Goal: Find specific page/section: Find specific page/section

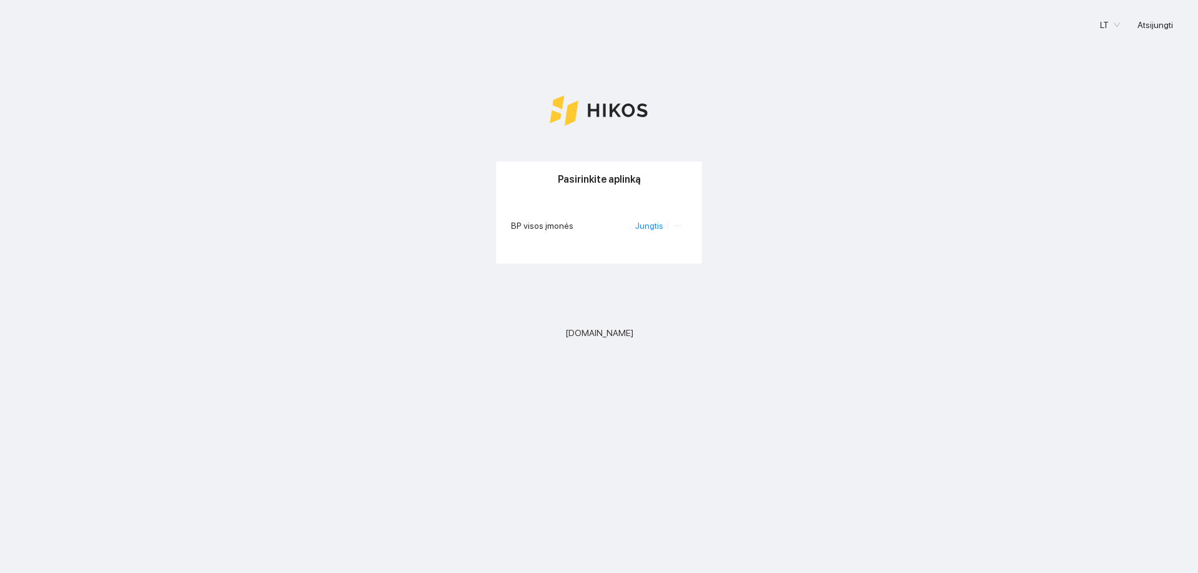
click at [645, 233] on li "Jungtis" at bounding box center [651, 226] width 33 height 14
click at [647, 228] on link "Jungtis" at bounding box center [649, 226] width 28 height 10
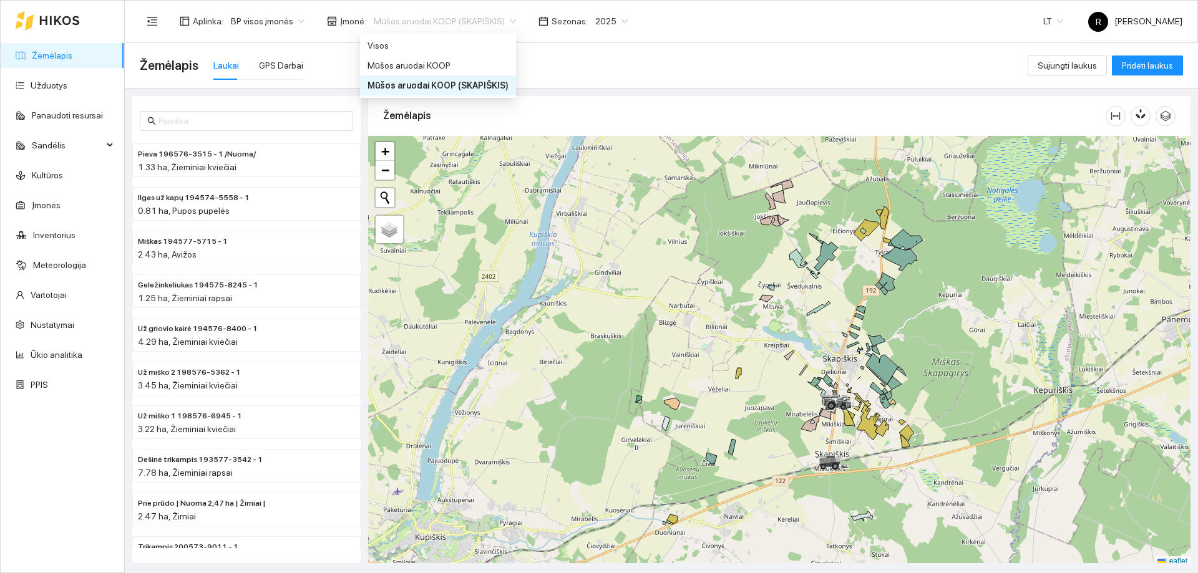
click at [507, 20] on div "Mūšos aruodai KOOP (SKAPIŠKIS)" at bounding box center [444, 21] width 157 height 20
click at [432, 68] on div "Mūšos aruodai KOOP" at bounding box center [437, 66] width 141 height 14
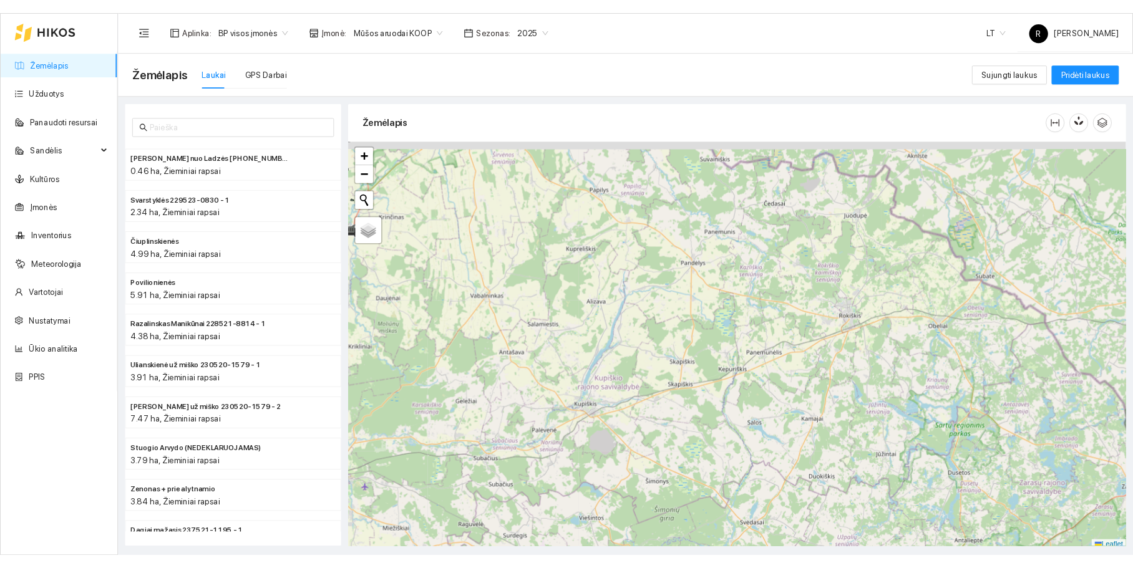
scroll to position [4, 0]
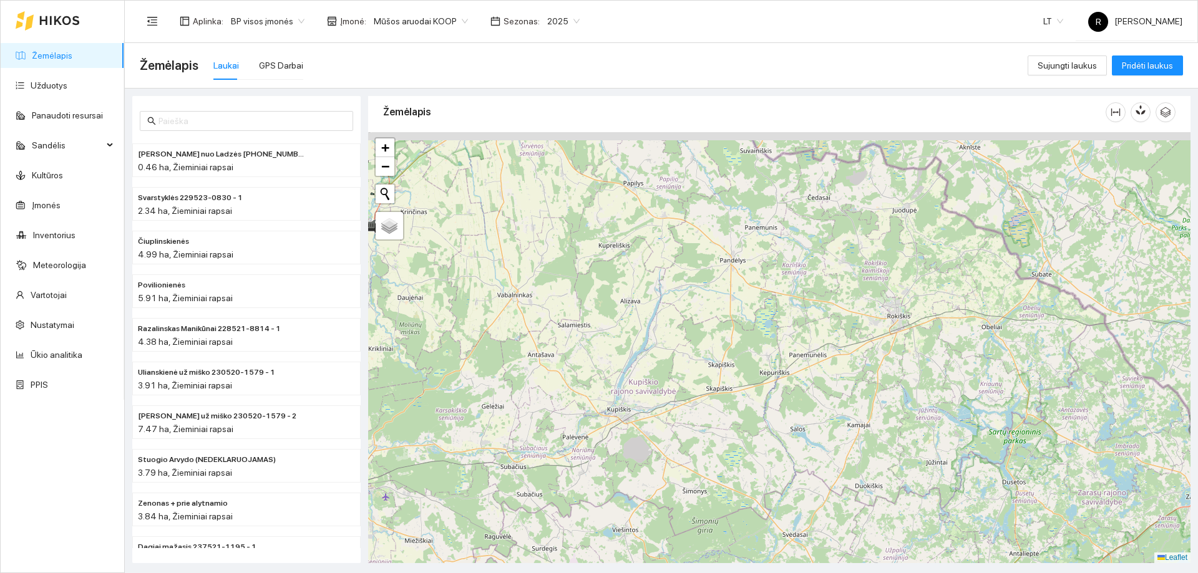
drag, startPoint x: 699, startPoint y: 293, endPoint x: 721, endPoint y: 388, distance: 97.9
click at [718, 383] on div at bounding box center [779, 347] width 822 height 431
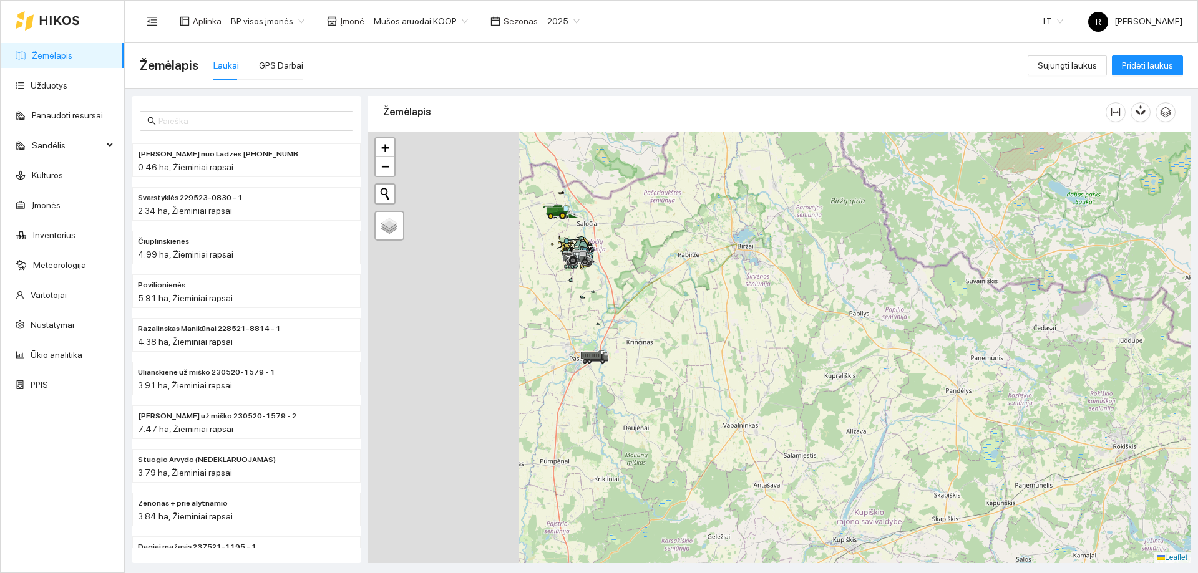
drag, startPoint x: 690, startPoint y: 292, endPoint x: 900, endPoint y: 369, distance: 223.2
click at [900, 369] on div at bounding box center [779, 347] width 822 height 431
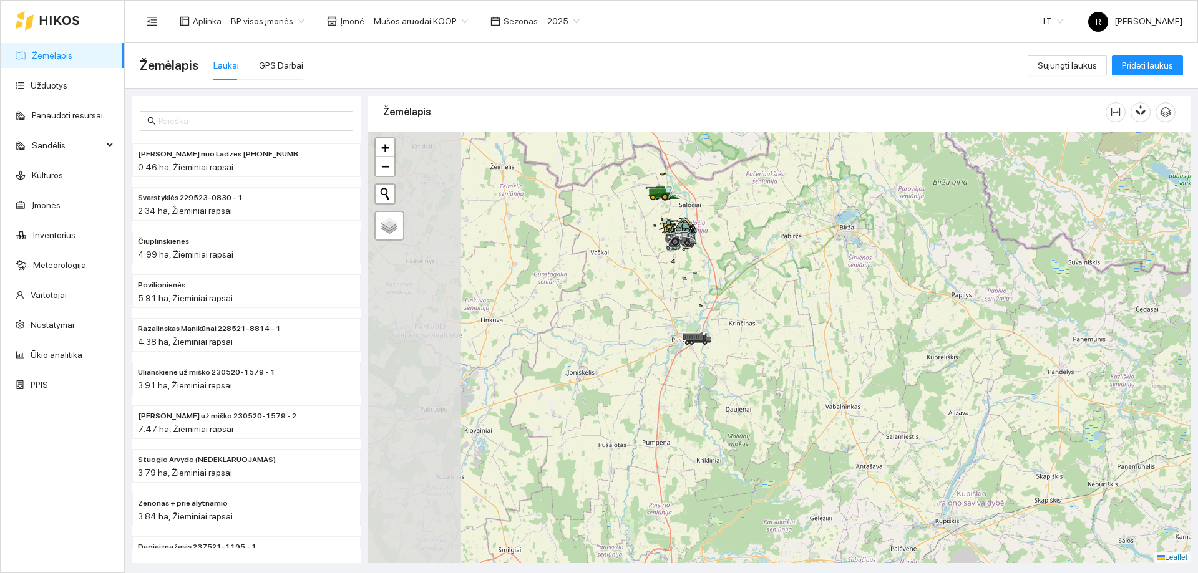
drag, startPoint x: 730, startPoint y: 332, endPoint x: 832, endPoint y: 313, distance: 103.4
click at [832, 313] on div at bounding box center [779, 347] width 822 height 431
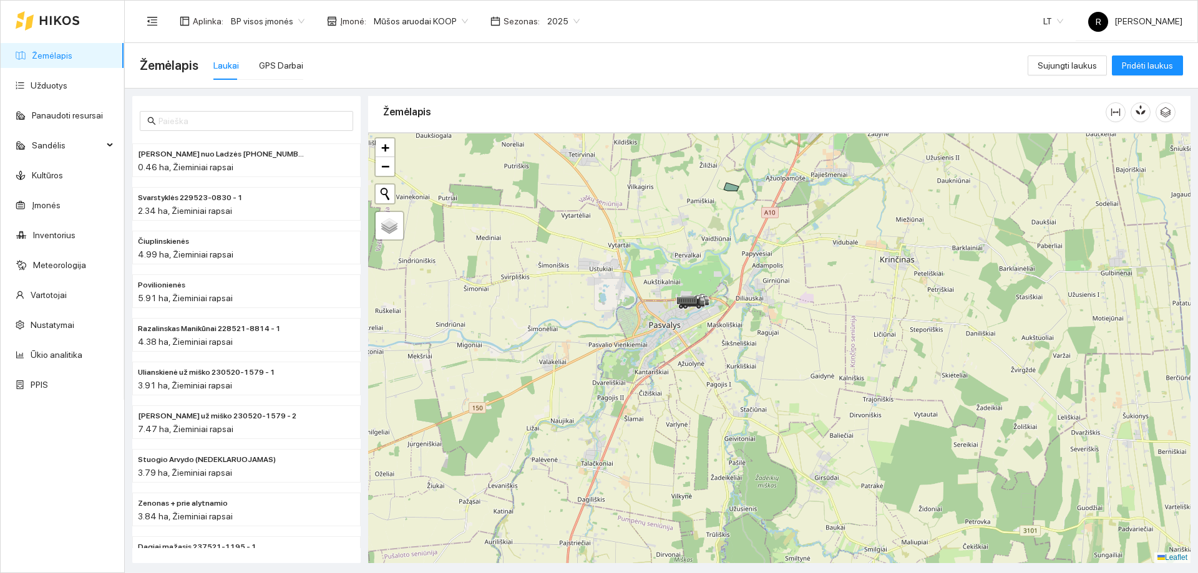
drag, startPoint x: 680, startPoint y: 312, endPoint x: 699, endPoint y: 351, distance: 43.0
click at [699, 351] on div at bounding box center [779, 347] width 822 height 431
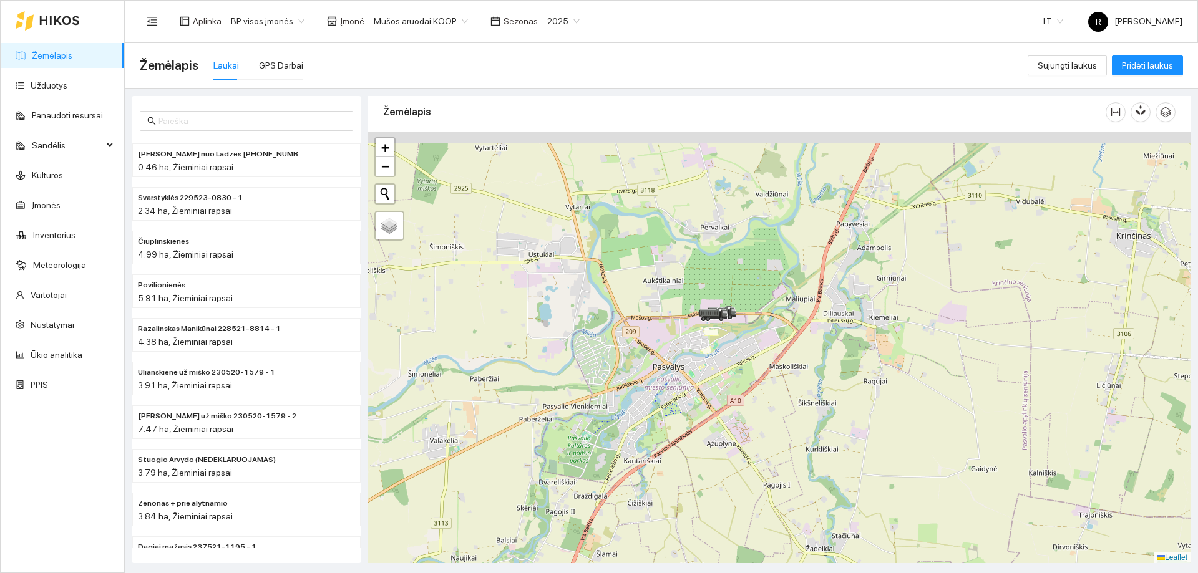
drag, startPoint x: 691, startPoint y: 284, endPoint x: 724, endPoint y: 339, distance: 64.9
click at [724, 339] on div at bounding box center [779, 347] width 822 height 431
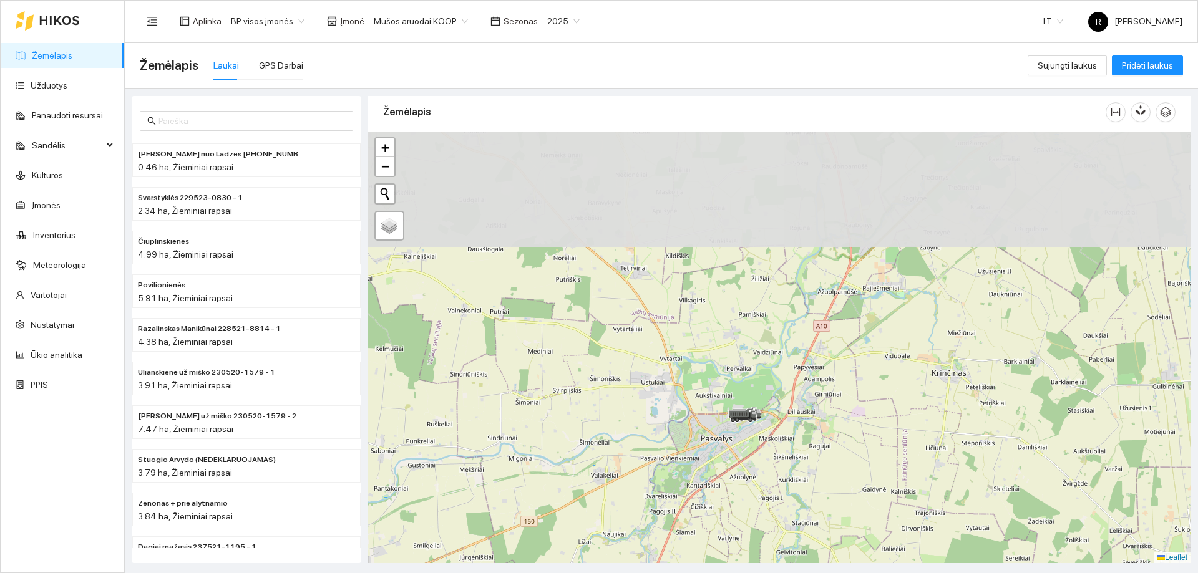
drag, startPoint x: 726, startPoint y: 253, endPoint x: 765, endPoint y: 489, distance: 239.7
click at [765, 489] on div at bounding box center [779, 347] width 822 height 431
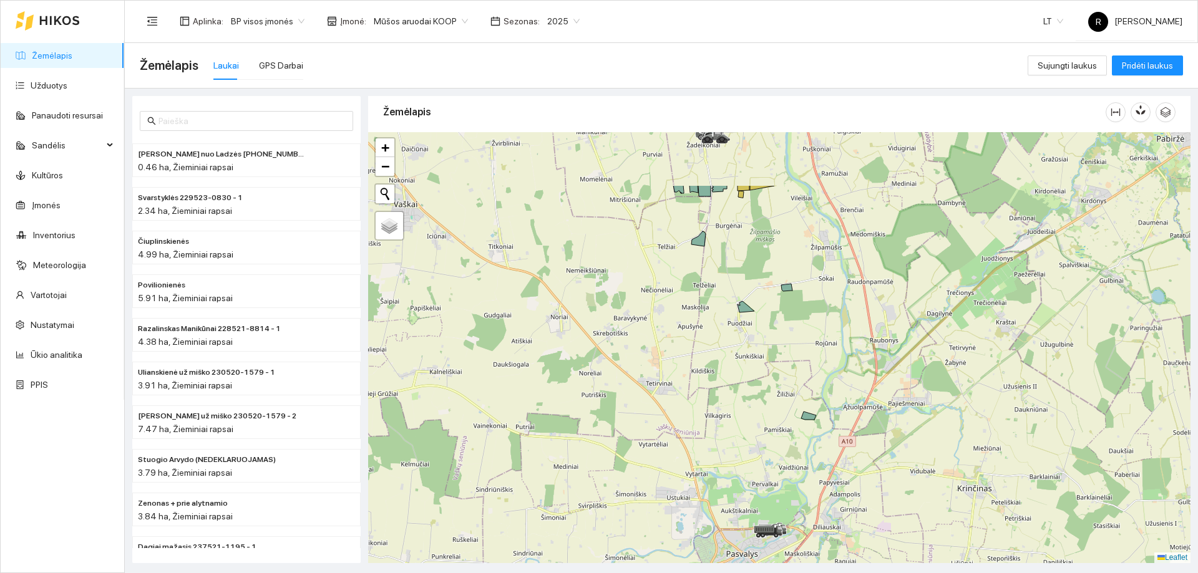
drag, startPoint x: 761, startPoint y: 353, endPoint x: 784, endPoint y: 450, distance: 99.4
click at [784, 450] on div at bounding box center [779, 347] width 822 height 431
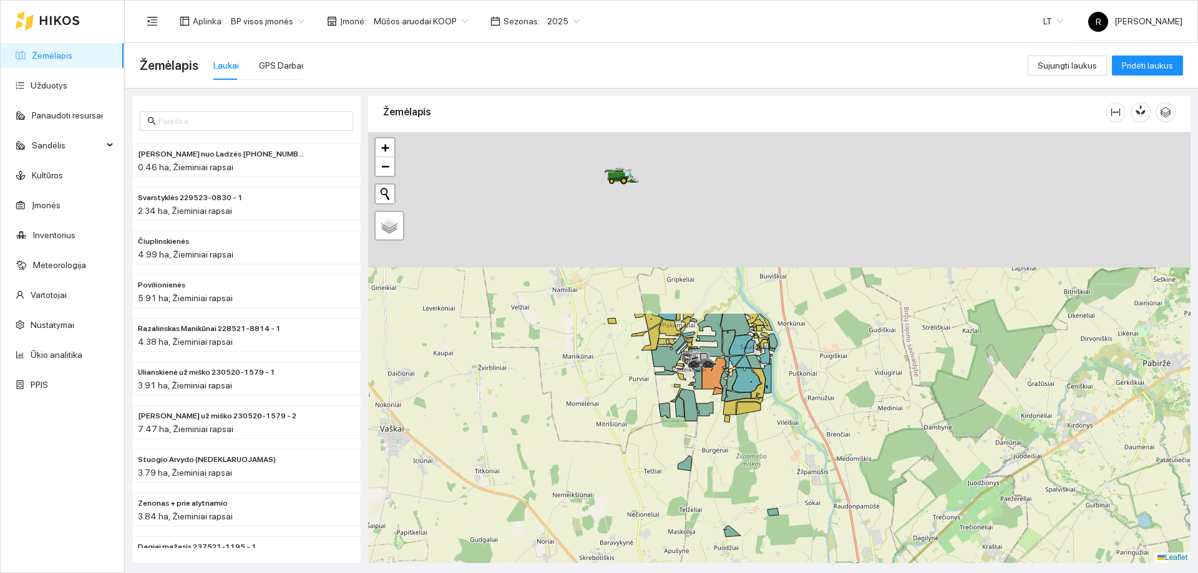
drag, startPoint x: 794, startPoint y: 267, endPoint x: 781, endPoint y: 496, distance: 229.4
click at [781, 498] on div at bounding box center [779, 347] width 822 height 431
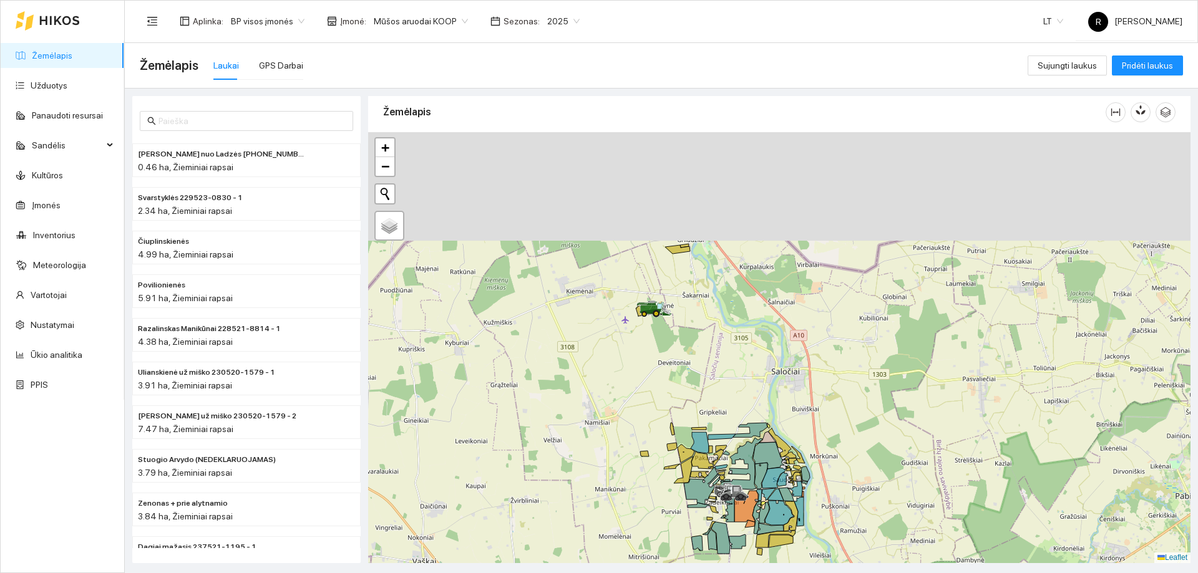
drag, startPoint x: 751, startPoint y: 317, endPoint x: 746, endPoint y: 353, distance: 36.0
click at [784, 441] on icon at bounding box center [780, 443] width 22 height 29
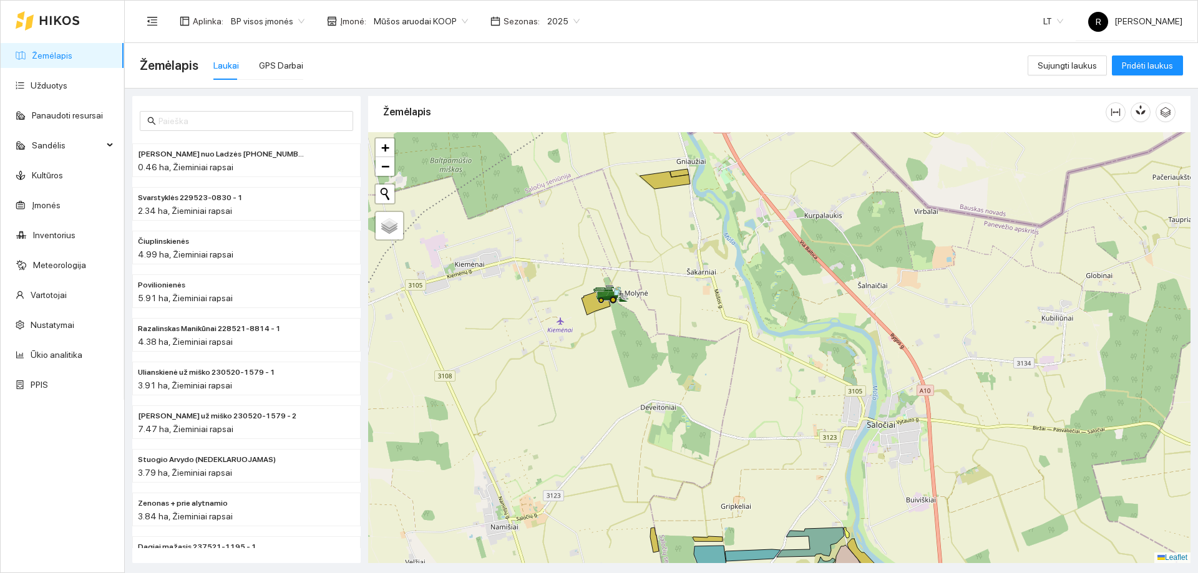
drag, startPoint x: 563, startPoint y: 349, endPoint x: 594, endPoint y: 361, distance: 33.6
click at [593, 362] on div at bounding box center [779, 347] width 822 height 431
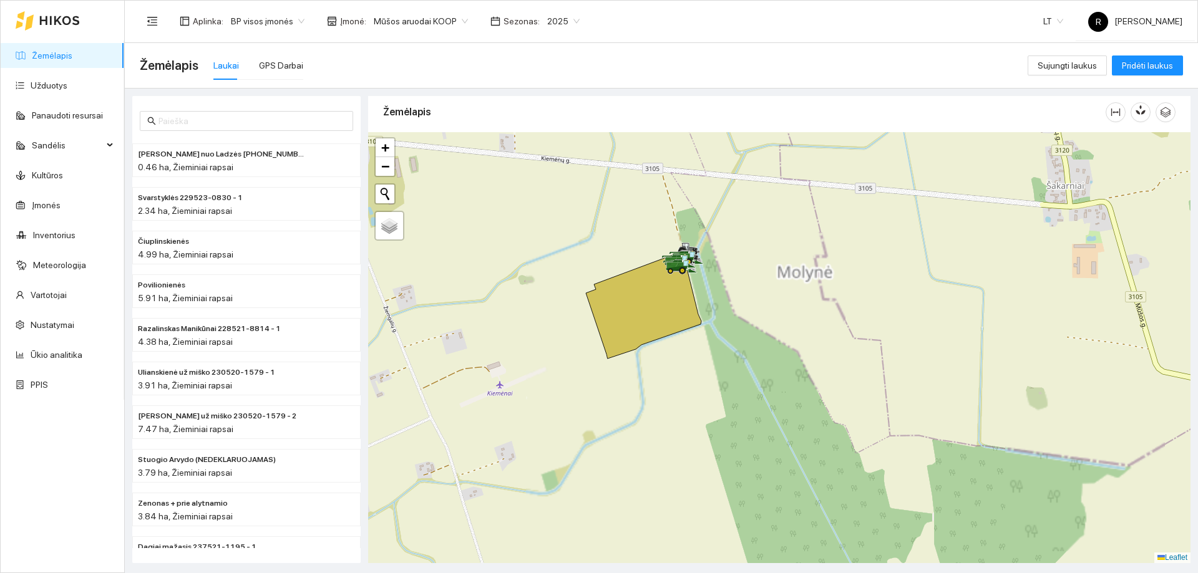
drag, startPoint x: 683, startPoint y: 239, endPoint x: 698, endPoint y: 322, distance: 84.4
click at [698, 322] on icon at bounding box center [643, 304] width 115 height 107
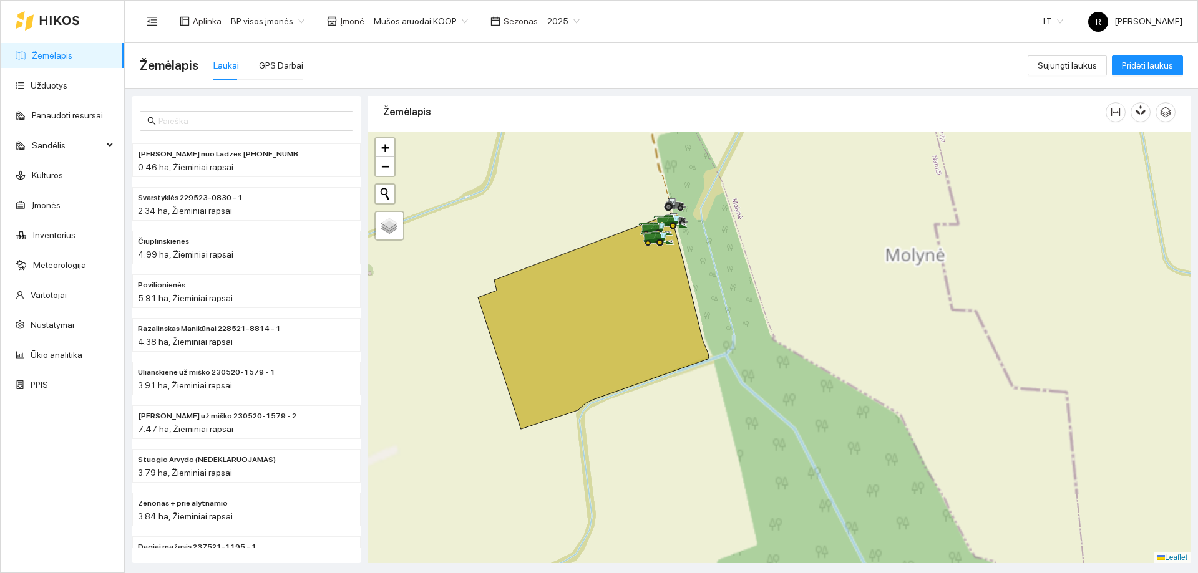
drag, startPoint x: 694, startPoint y: 270, endPoint x: 704, endPoint y: 297, distance: 28.6
click at [704, 297] on div at bounding box center [779, 347] width 822 height 431
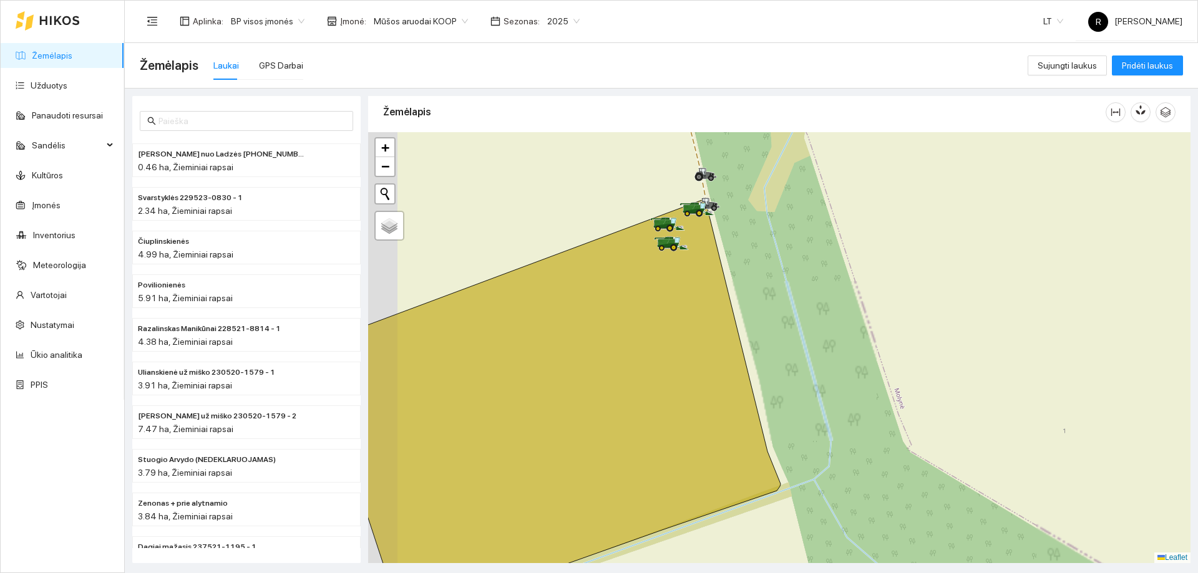
drag, startPoint x: 685, startPoint y: 263, endPoint x: 732, endPoint y: 278, distance: 48.9
click at [732, 278] on div at bounding box center [779, 347] width 822 height 431
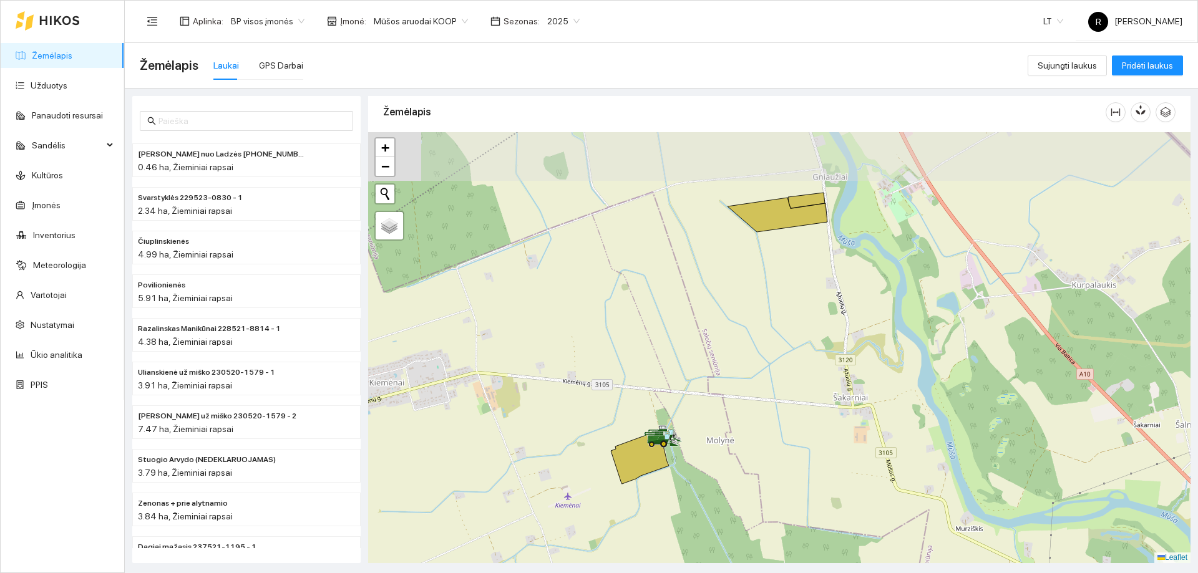
drag, startPoint x: 782, startPoint y: 259, endPoint x: 703, endPoint y: 353, distance: 123.0
click at [703, 353] on div at bounding box center [779, 347] width 822 height 431
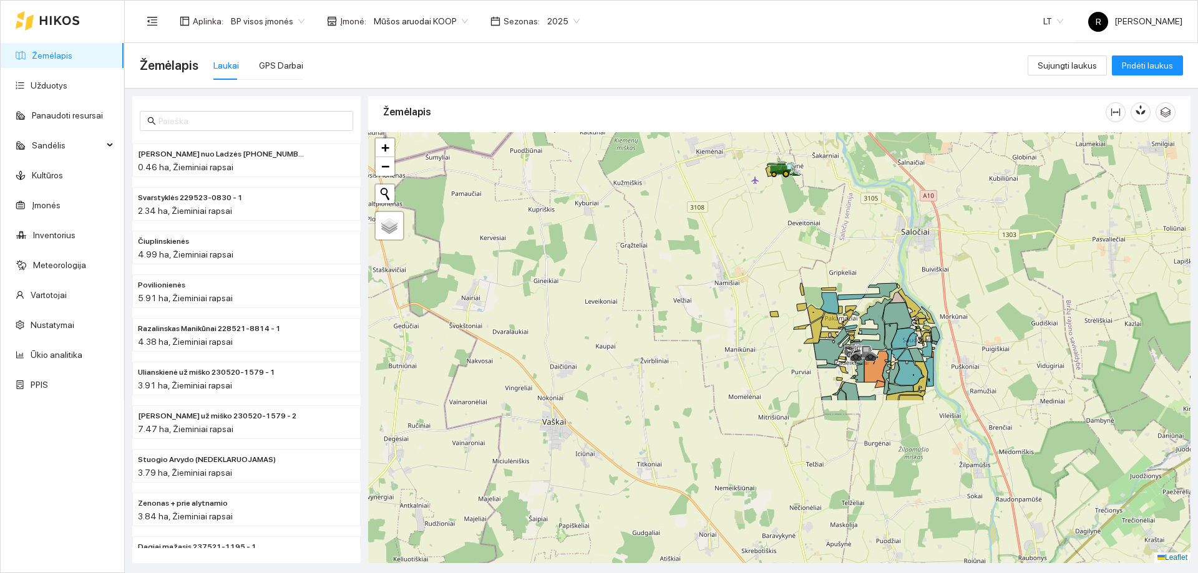
drag, startPoint x: 732, startPoint y: 454, endPoint x: 773, endPoint y: 276, distance: 182.5
click at [773, 249] on div at bounding box center [779, 347] width 822 height 431
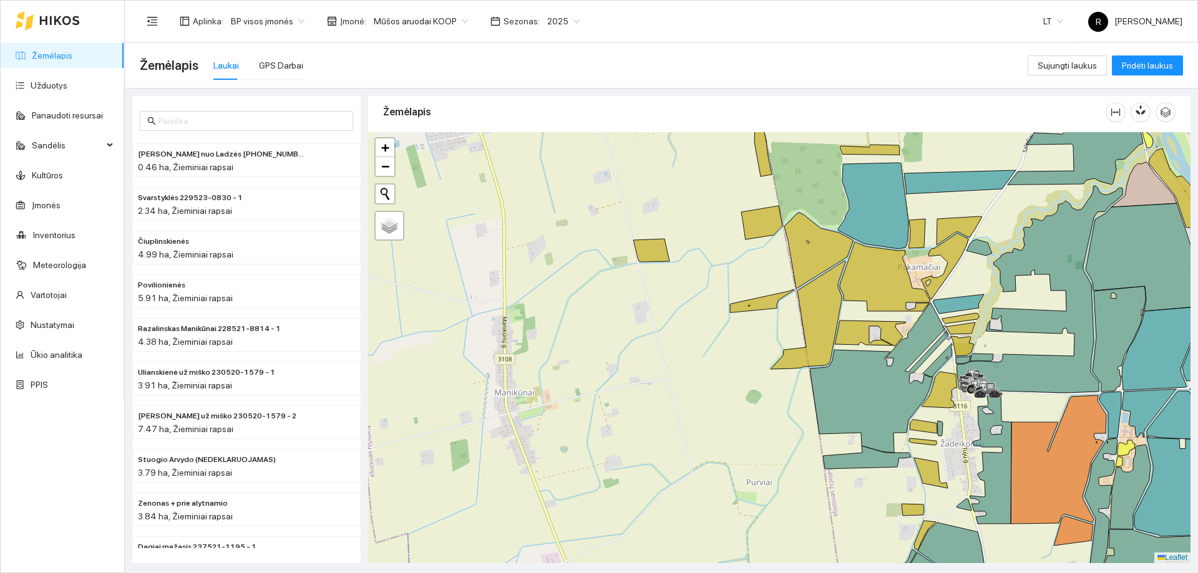
drag, startPoint x: 739, startPoint y: 362, endPoint x: 694, endPoint y: 382, distance: 49.2
click at [694, 382] on div at bounding box center [779, 347] width 822 height 431
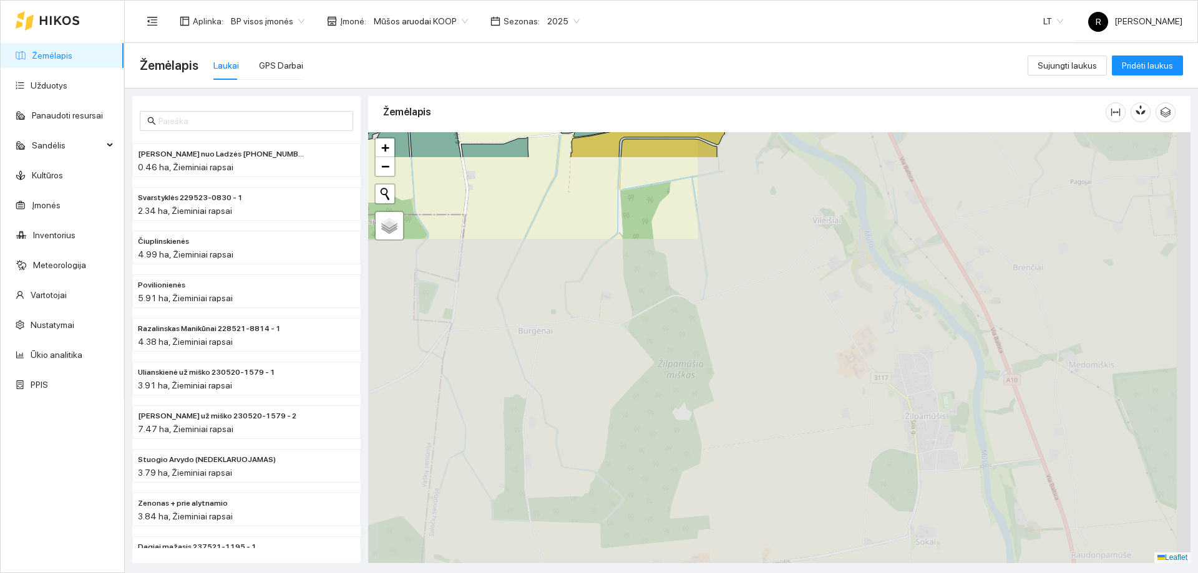
drag, startPoint x: 887, startPoint y: 374, endPoint x: 384, endPoint y: -75, distance: 673.8
click at [384, 0] on html "Žemėlapis Užduotys Panaudoti resursai Sandėlis Kultūros Įmonės Inventorius Mete…" at bounding box center [599, 286] width 1198 height 573
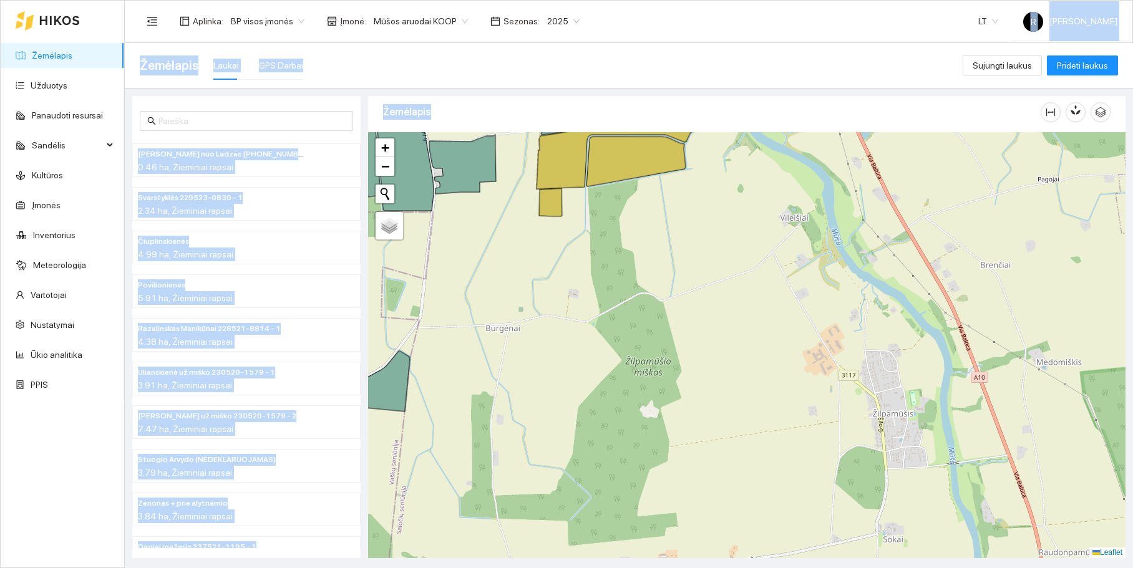
drag, startPoint x: 797, startPoint y: 95, endPoint x: 742, endPoint y: -60, distance: 165.0
click at [742, 0] on html "Žemėlapis Užduotys Panaudoti resursai Sandėlis Kultūros Įmonės Inventorius Mete…" at bounding box center [566, 284] width 1133 height 568
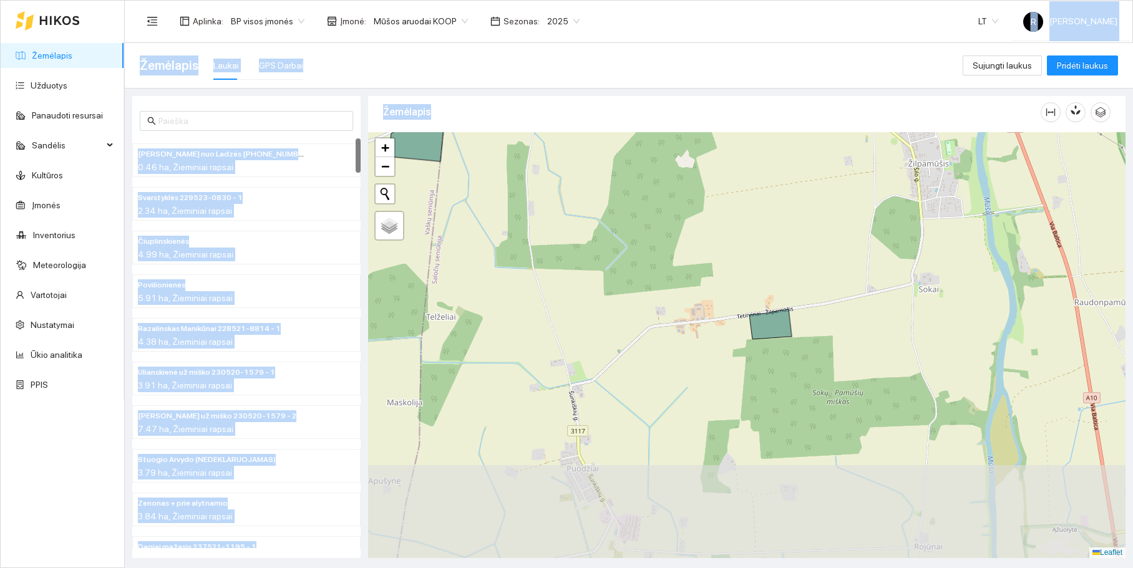
drag, startPoint x: 694, startPoint y: 150, endPoint x: 727, endPoint y: -98, distance: 249.9
click at [727, 0] on html "Žemėlapis Užduotys Panaudoti resursai Sandėlis Kultūros Įmonės Inventorius Mete…" at bounding box center [566, 284] width 1133 height 568
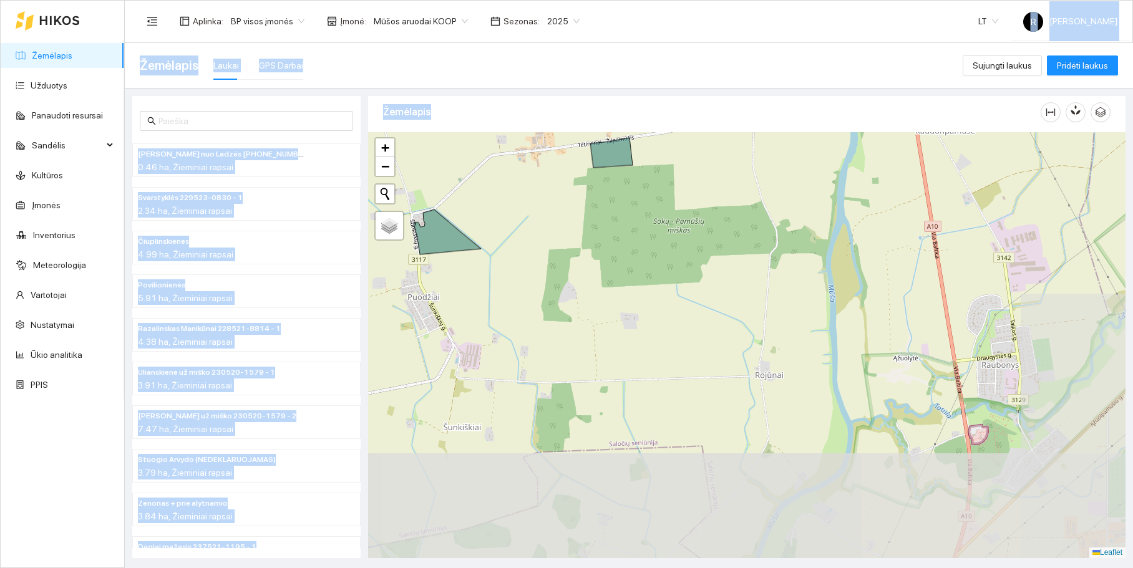
drag, startPoint x: 444, startPoint y: 198, endPoint x: 256, endPoint y: 185, distance: 188.3
click at [267, 44] on main "Žemėlapis Laukai GPS Darbai Sujungti laukus Pridėti laukus Paškevičiaus Felikso…" at bounding box center [629, 305] width 1008 height 525
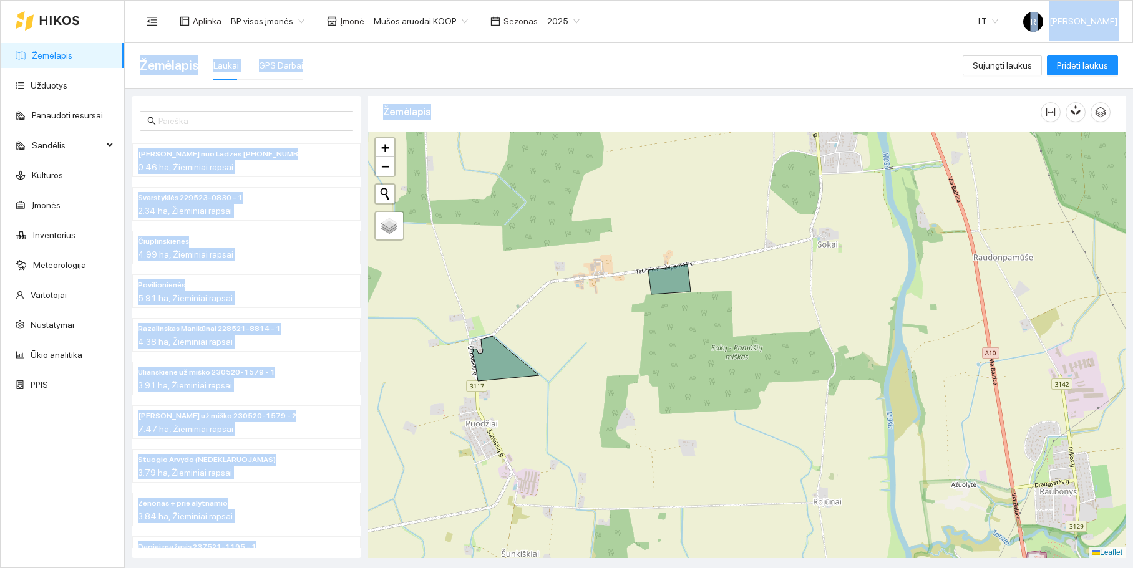
drag, startPoint x: 693, startPoint y: 218, endPoint x: 759, endPoint y: 287, distance: 95.7
click at [771, 308] on div at bounding box center [746, 345] width 757 height 426
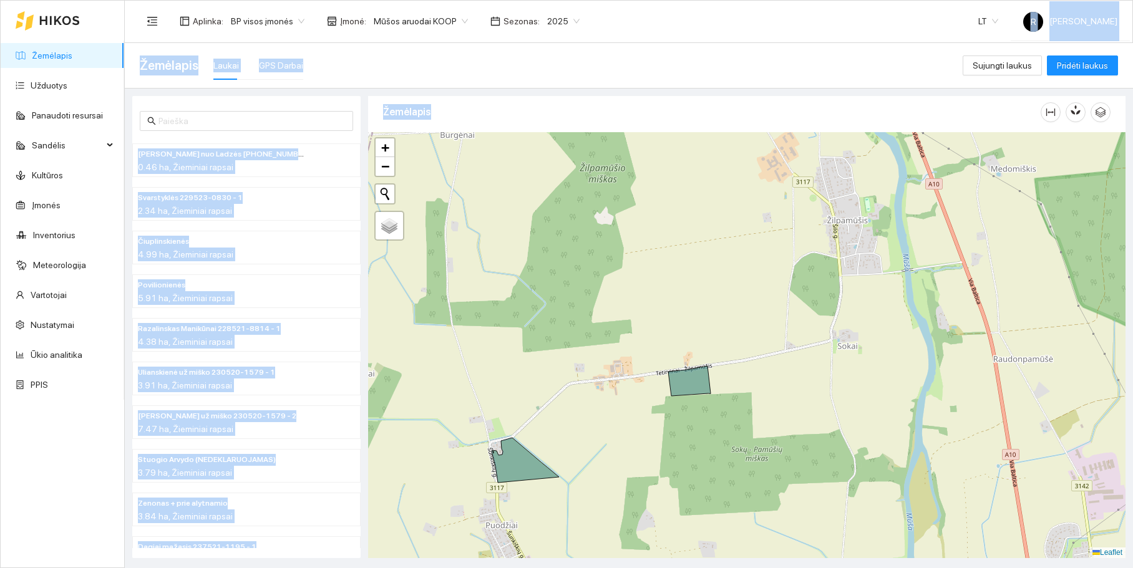
drag, startPoint x: 780, startPoint y: 196, endPoint x: 805, endPoint y: 289, distance: 97.0
click at [819, 308] on div at bounding box center [746, 345] width 757 height 426
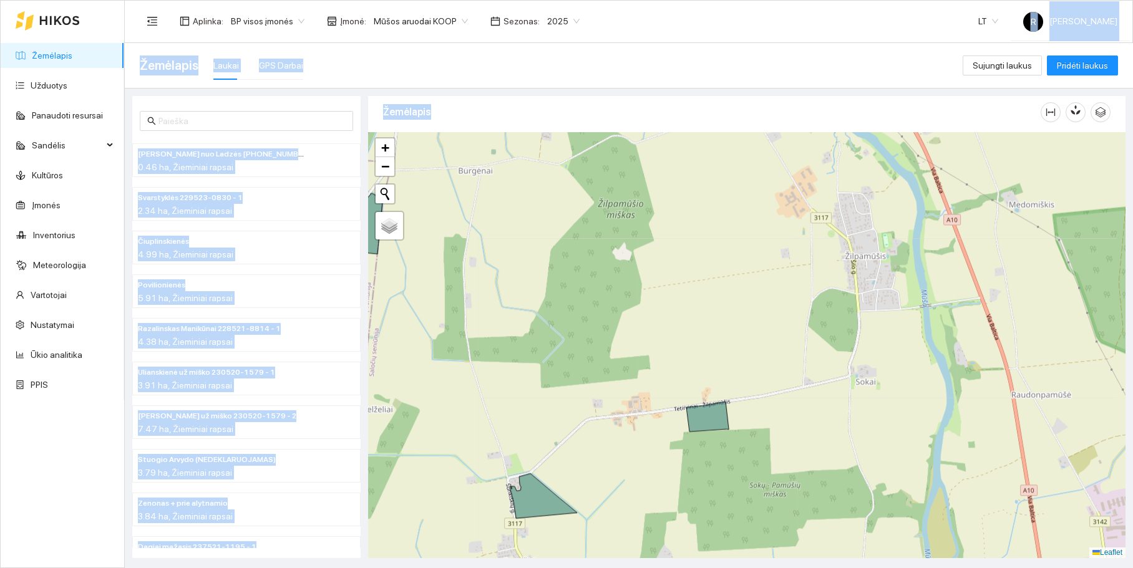
drag, startPoint x: 762, startPoint y: 241, endPoint x: 779, endPoint y: 284, distance: 45.9
click at [780, 292] on div at bounding box center [746, 345] width 757 height 426
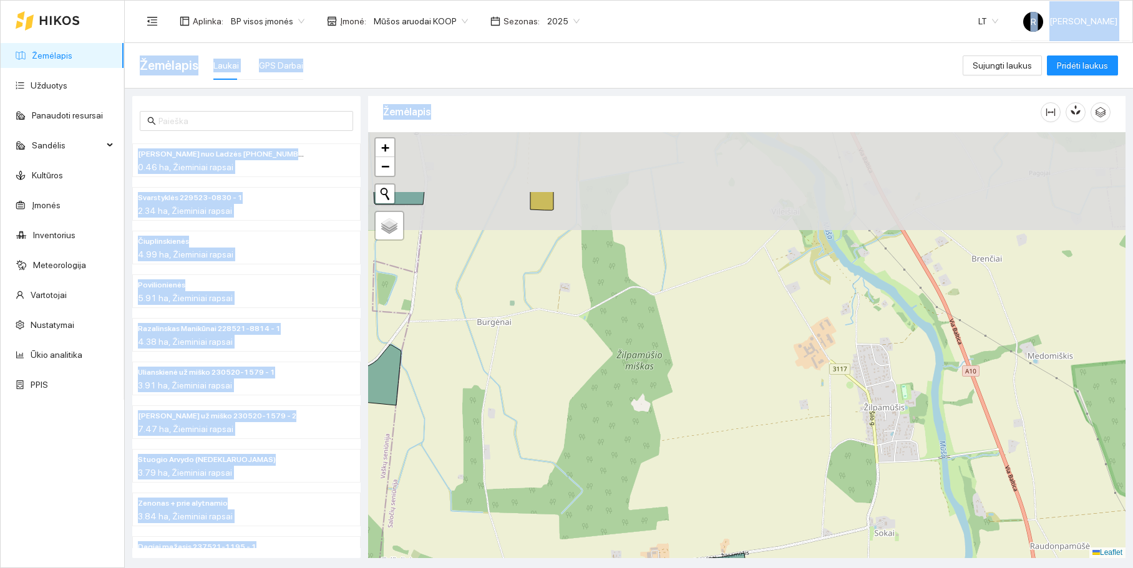
drag, startPoint x: 783, startPoint y: 296, endPoint x: 784, endPoint y: 310, distance: 14.4
click at [784, 310] on div at bounding box center [746, 345] width 757 height 426
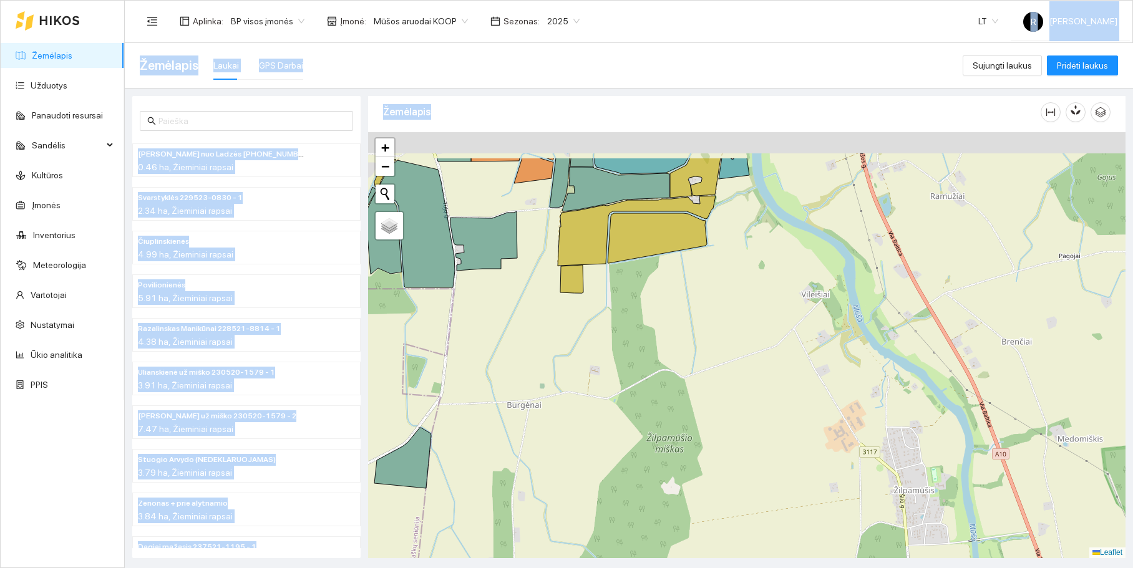
drag, startPoint x: 772, startPoint y: 245, endPoint x: 782, endPoint y: 277, distance: 33.5
click at [787, 280] on div at bounding box center [746, 345] width 757 height 426
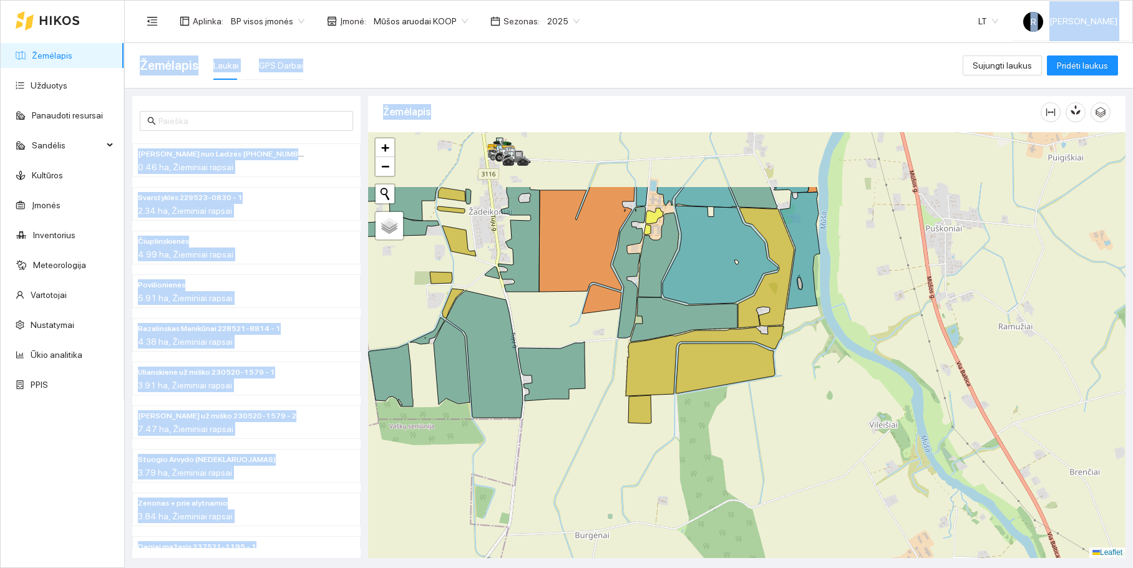
drag, startPoint x: 746, startPoint y: 189, endPoint x: 791, endPoint y: 275, distance: 97.1
click at [797, 283] on icon at bounding box center [800, 282] width 6 height 15
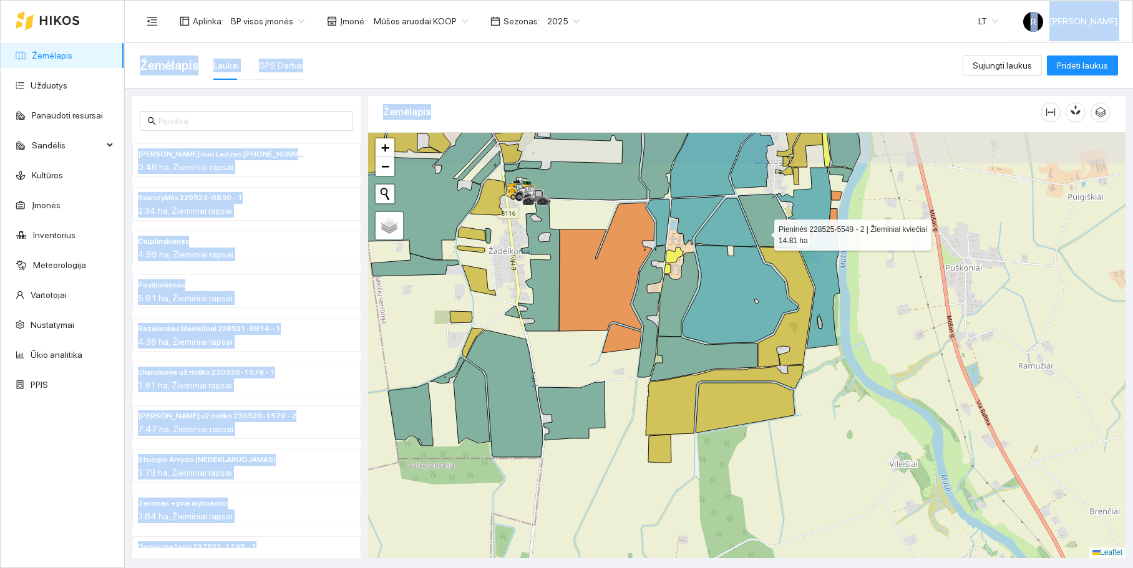
drag, startPoint x: 759, startPoint y: 229, endPoint x: 770, endPoint y: 264, distance: 36.5
click at [771, 248] on icon at bounding box center [767, 221] width 59 height 54
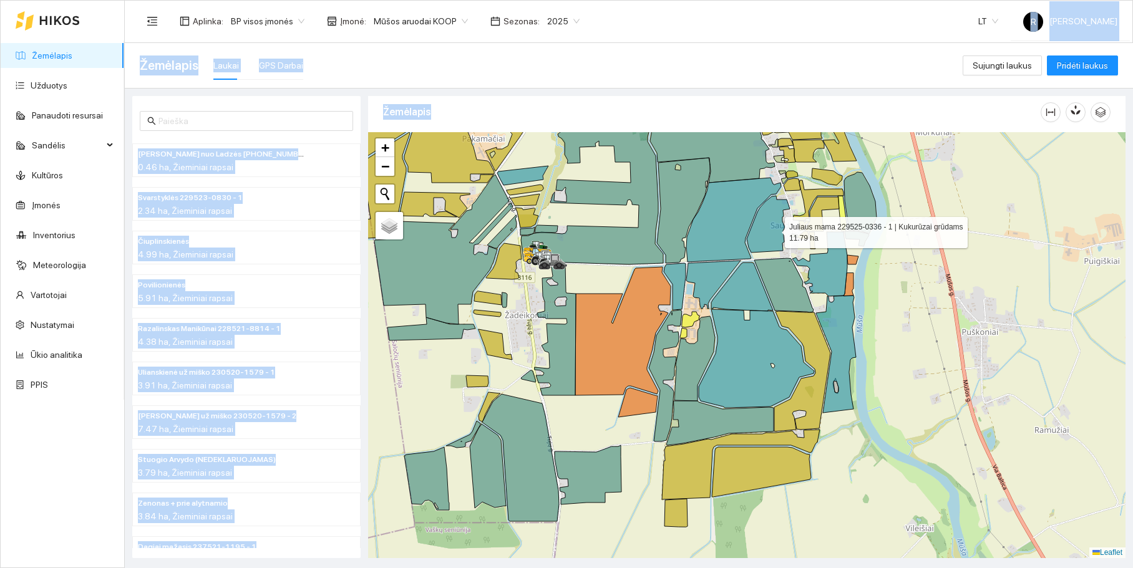
drag, startPoint x: 763, startPoint y: 190, endPoint x: 783, endPoint y: 257, distance: 70.3
click at [784, 253] on icon at bounding box center [768, 224] width 43 height 57
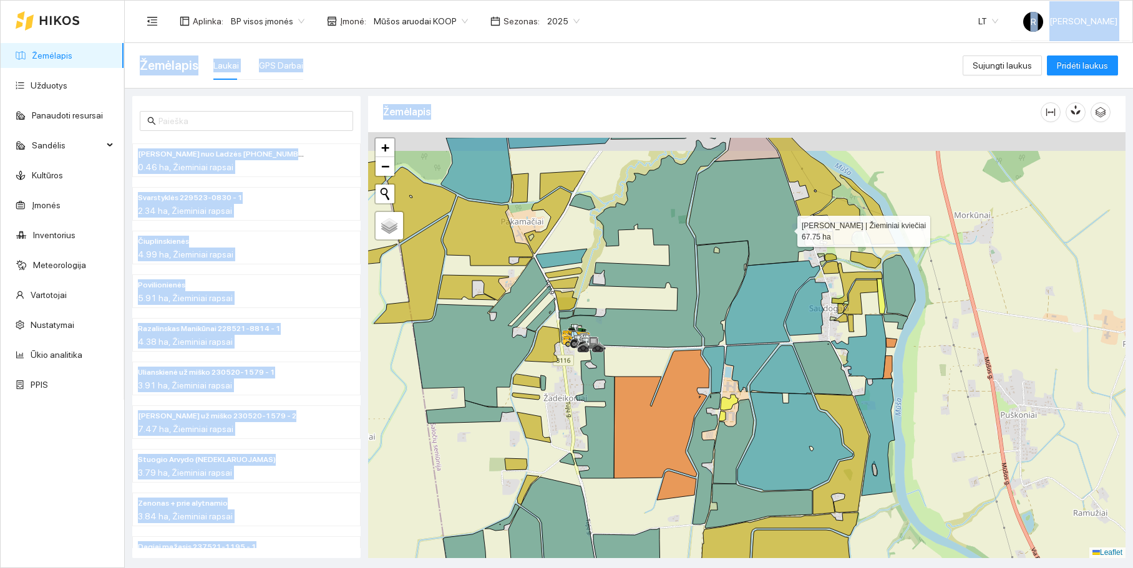
drag, startPoint x: 763, startPoint y: 182, endPoint x: 790, endPoint y: 240, distance: 63.6
click at [792, 240] on icon at bounding box center [751, 212] width 125 height 108
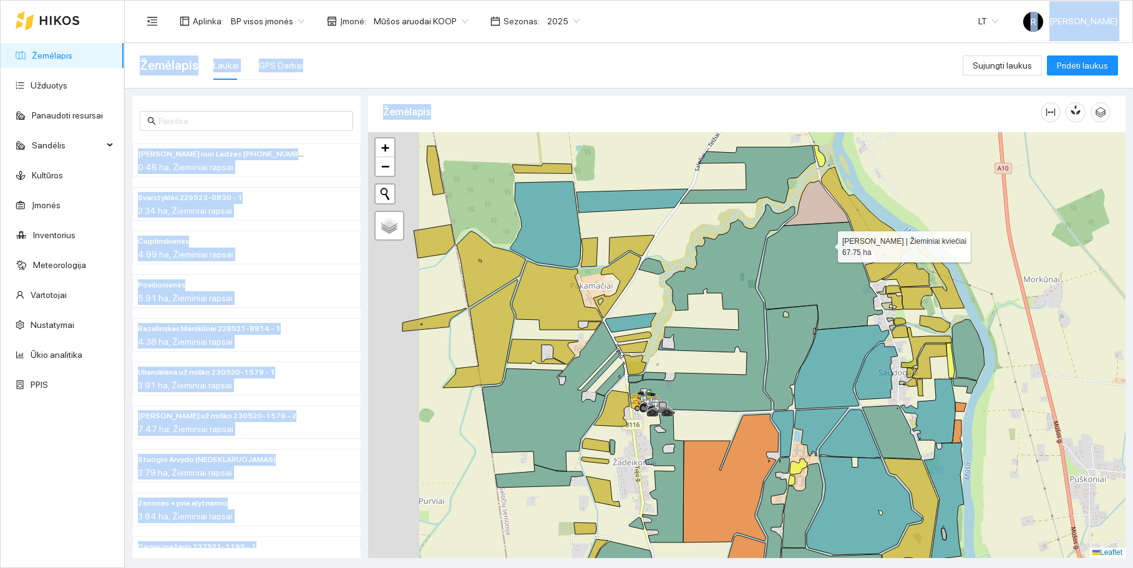
drag, startPoint x: 764, startPoint y: 195, endPoint x: 827, endPoint y: 246, distance: 80.3
click at [827, 246] on icon at bounding box center [820, 276] width 125 height 108
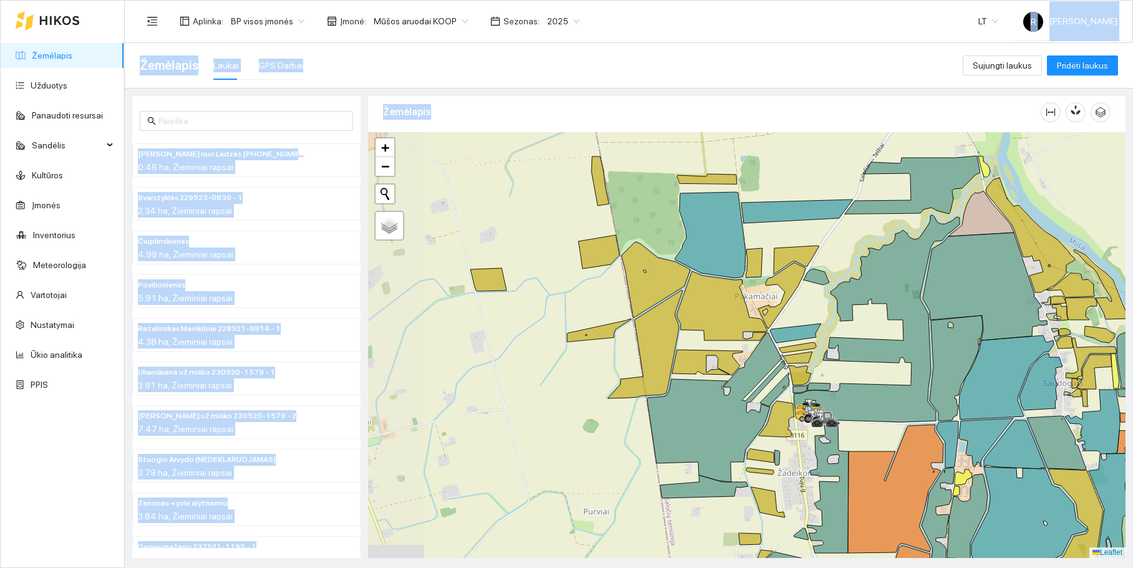
drag, startPoint x: 760, startPoint y: 192, endPoint x: 905, endPoint y: 193, distance: 145.4
click at [905, 193] on div at bounding box center [746, 345] width 757 height 426
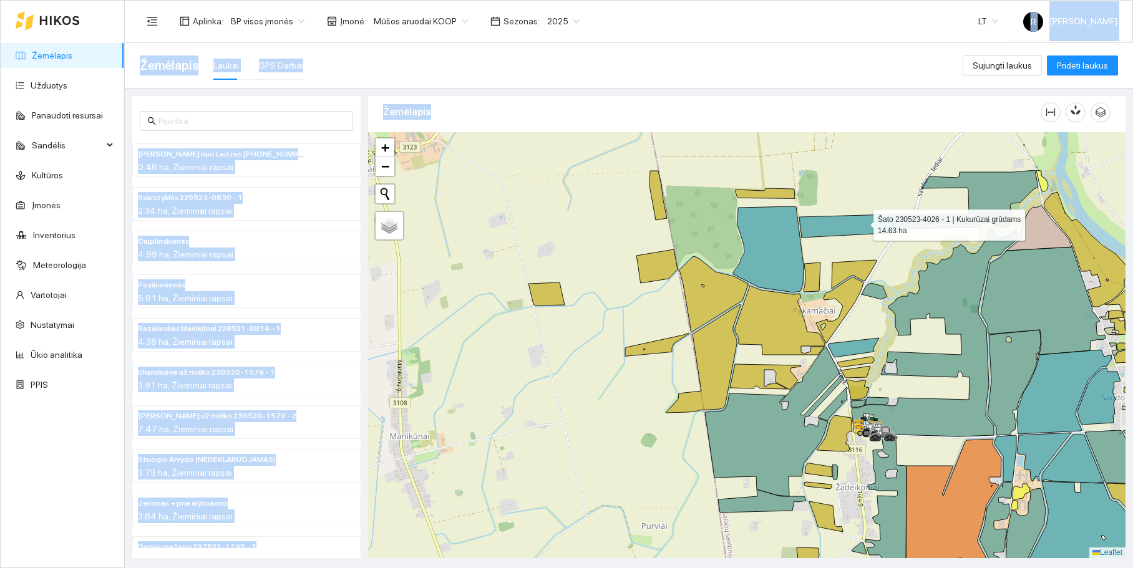
drag, startPoint x: 818, startPoint y: 207, endPoint x: 864, endPoint y: 213, distance: 46.6
click at [864, 215] on icon at bounding box center [855, 226] width 112 height 24
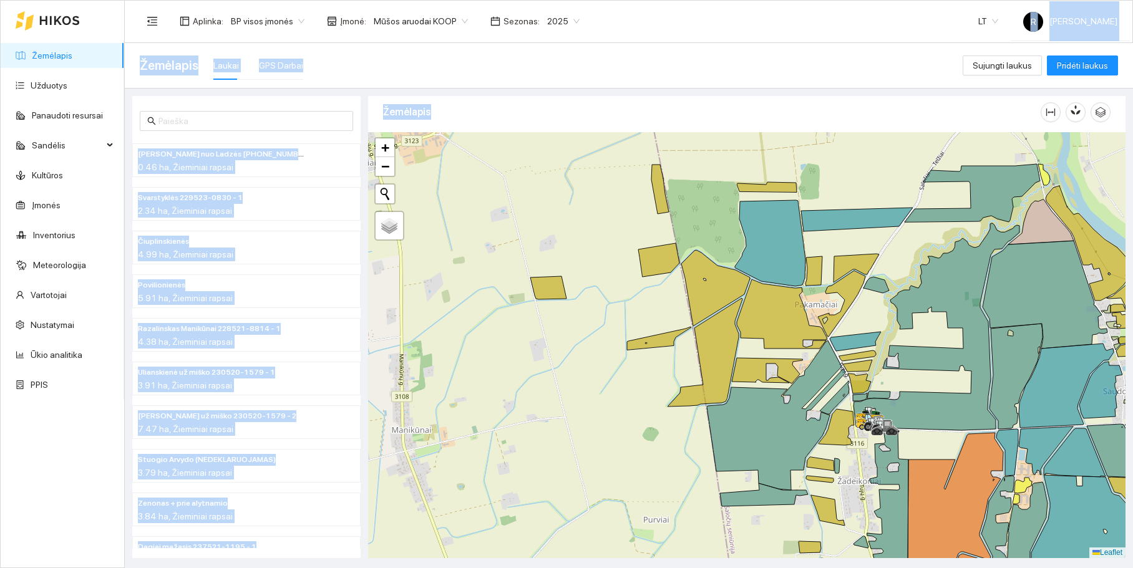
click at [864, 188] on div at bounding box center [746, 345] width 757 height 426
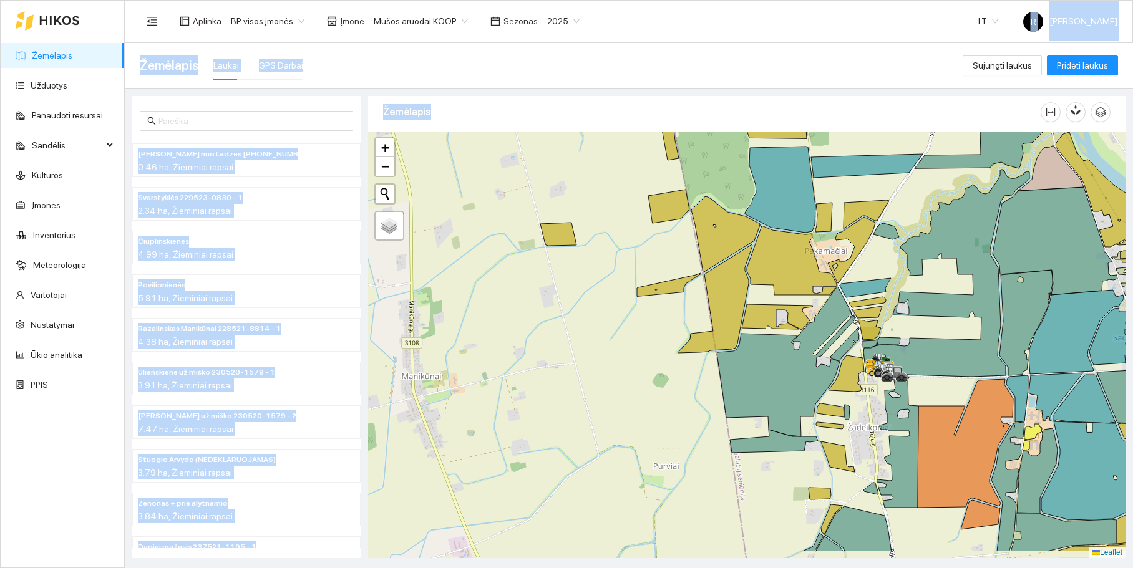
drag, startPoint x: 852, startPoint y: 228, endPoint x: 860, endPoint y: 178, distance: 50.7
click at [860, 178] on div at bounding box center [746, 345] width 757 height 426
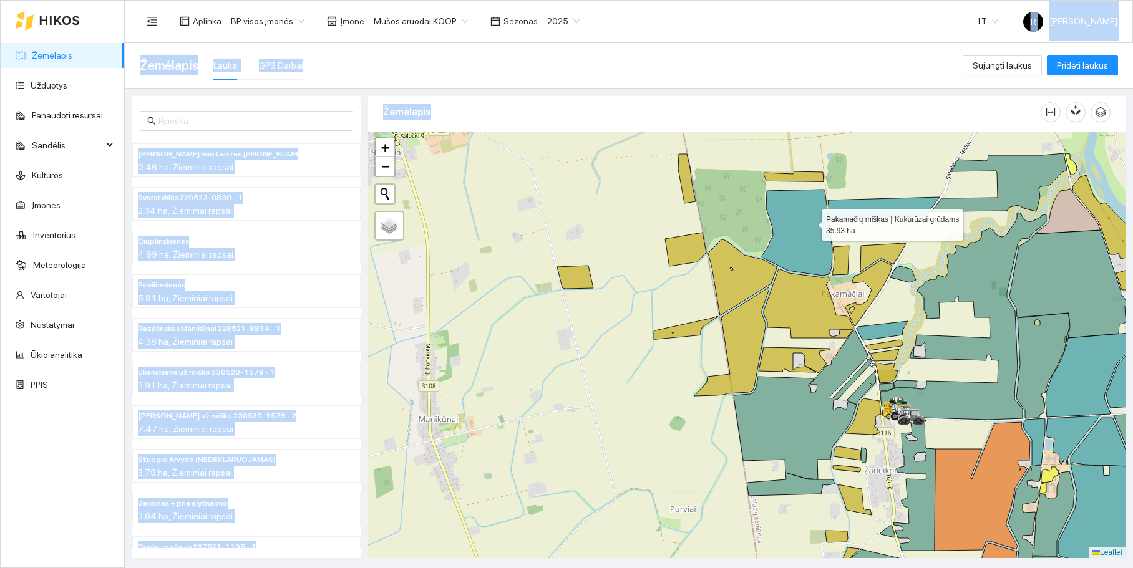
drag, startPoint x: 795, startPoint y: 182, endPoint x: 812, endPoint y: 231, distance: 51.7
click at [812, 231] on icon at bounding box center [797, 233] width 71 height 86
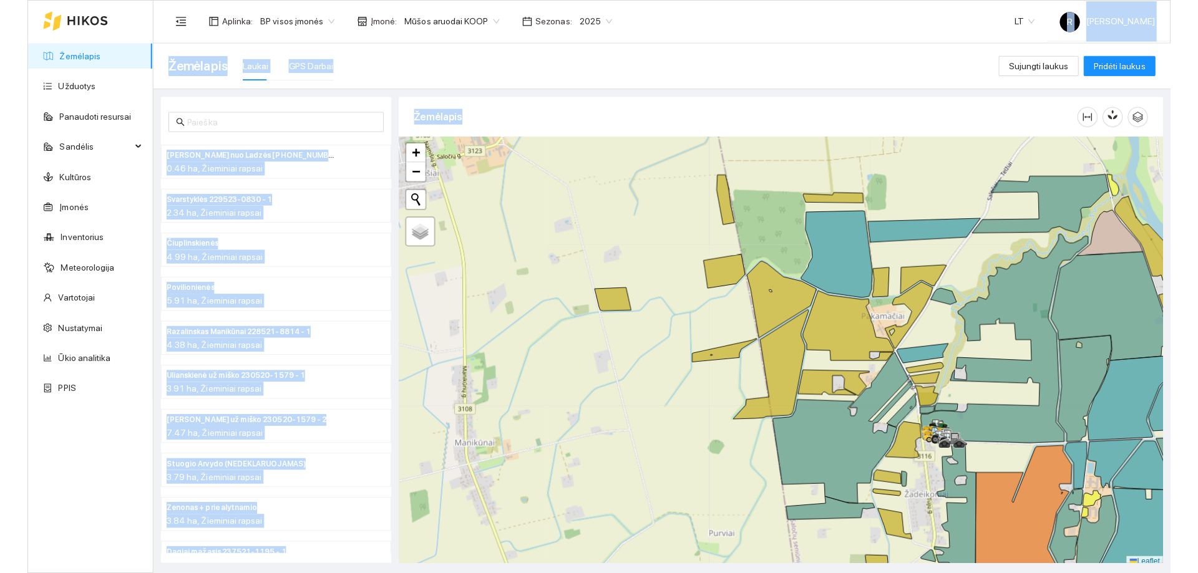
scroll to position [4, 0]
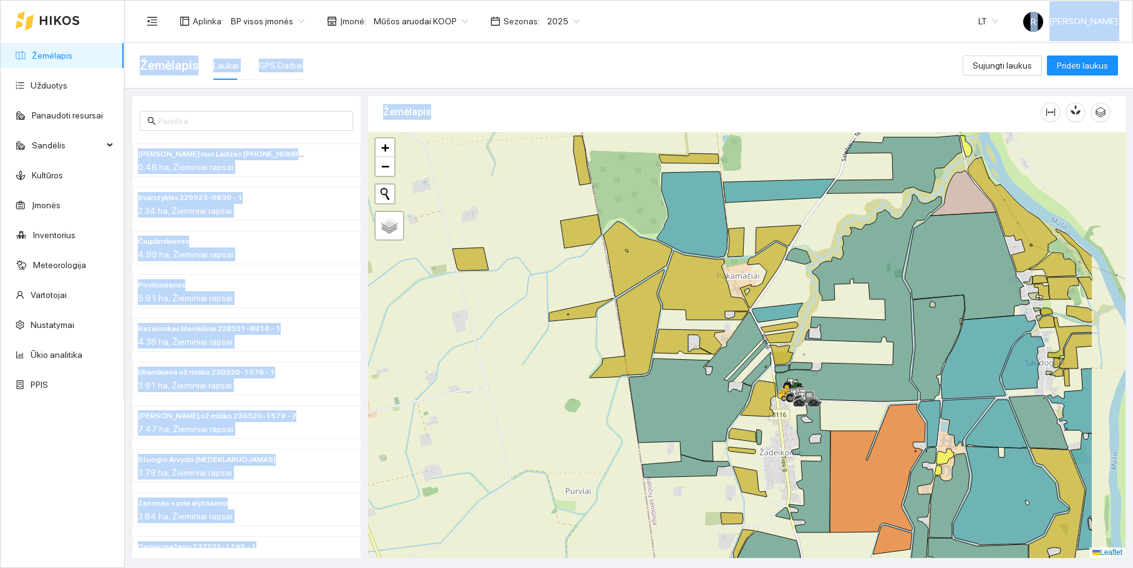
drag, startPoint x: 803, startPoint y: 176, endPoint x: 725, endPoint y: 148, distance: 82.7
click at [735, 157] on div at bounding box center [746, 345] width 757 height 426
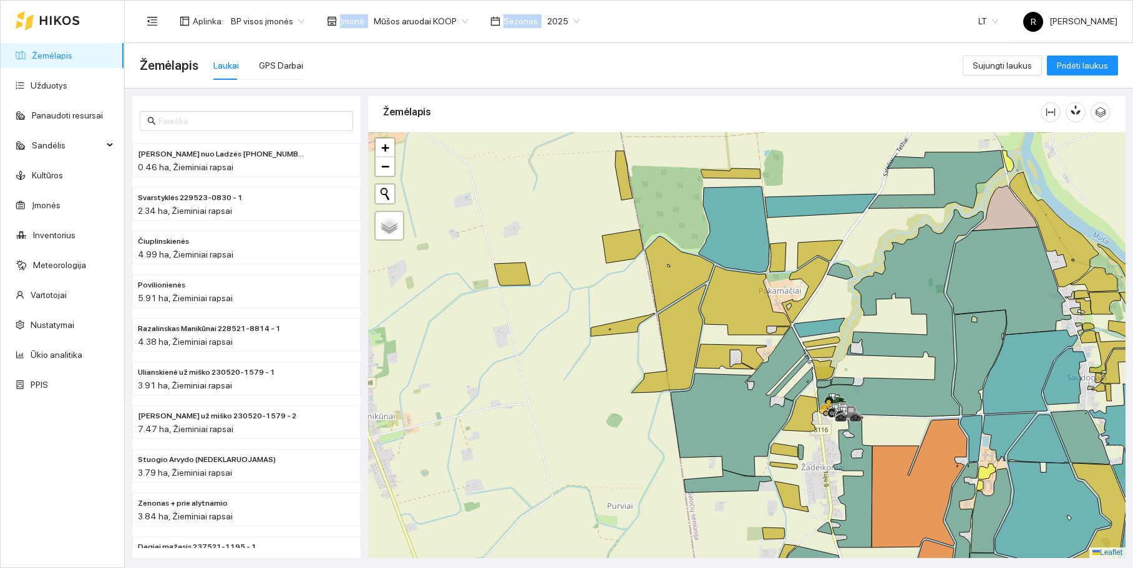
drag, startPoint x: 643, startPoint y: 32, endPoint x: 240, endPoint y: -103, distance: 424.6
click at [240, 0] on html "Žemėlapis Užduotys Panaudoti resursai Sandėlis Kultūros Įmonės Inventorius Mete…" at bounding box center [566, 284] width 1133 height 568
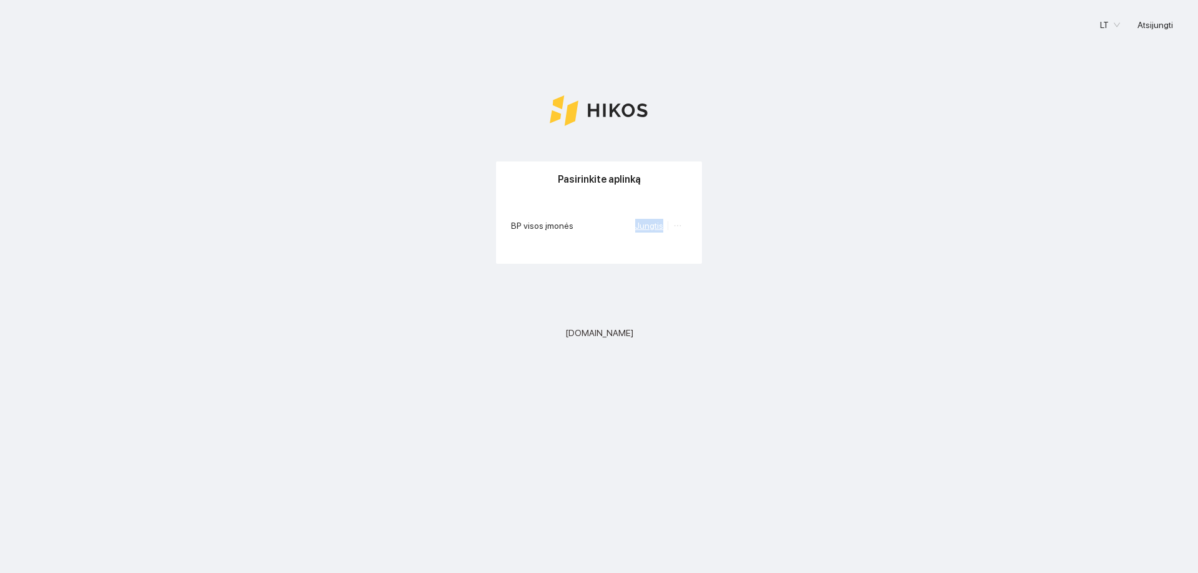
drag, startPoint x: 663, startPoint y: 220, endPoint x: 661, endPoint y: 229, distance: 8.8
click at [663, 227] on li "Jungtis" at bounding box center [651, 226] width 33 height 14
click at [661, 225] on link "Jungtis" at bounding box center [649, 226] width 28 height 10
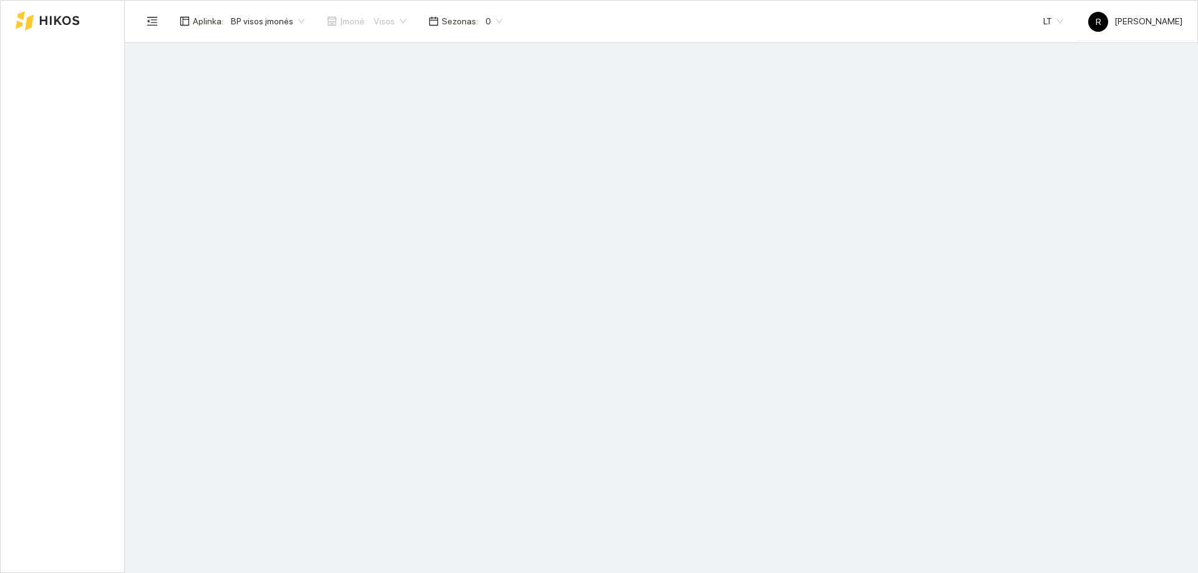
click at [661, 224] on main at bounding box center [661, 308] width 1073 height 530
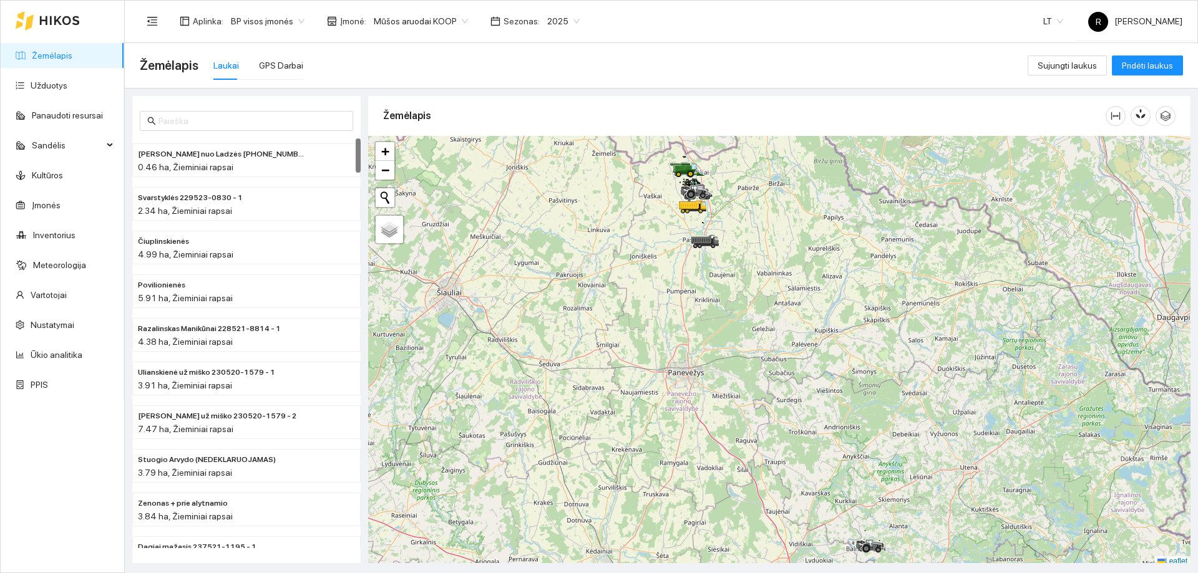
scroll to position [4, 0]
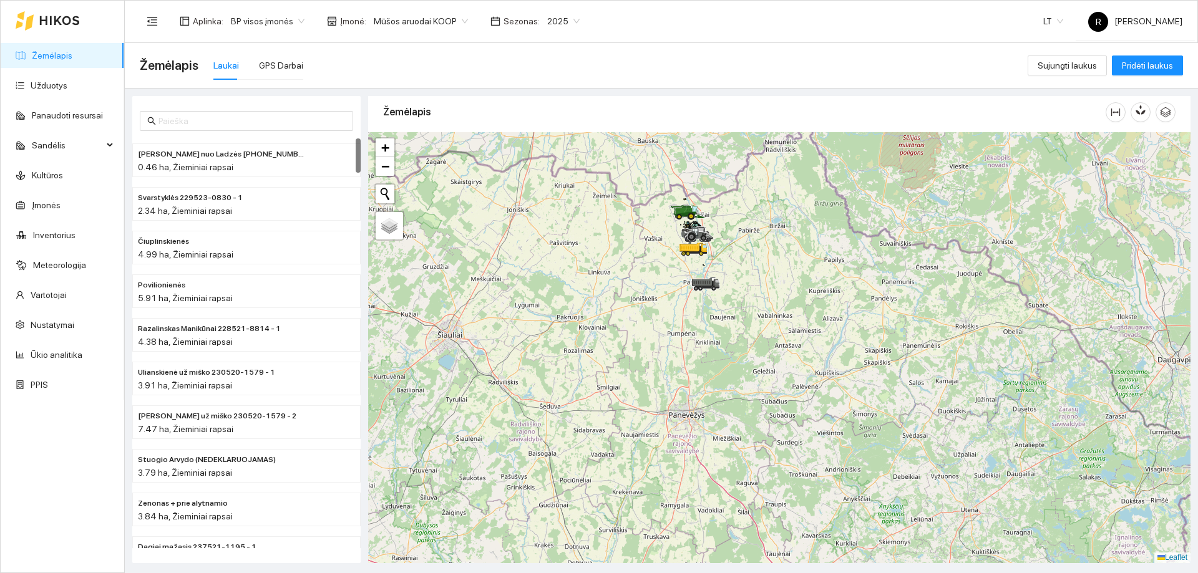
drag, startPoint x: 639, startPoint y: 263, endPoint x: 630, endPoint y: 354, distance: 92.3
click at [630, 354] on div at bounding box center [779, 347] width 822 height 431
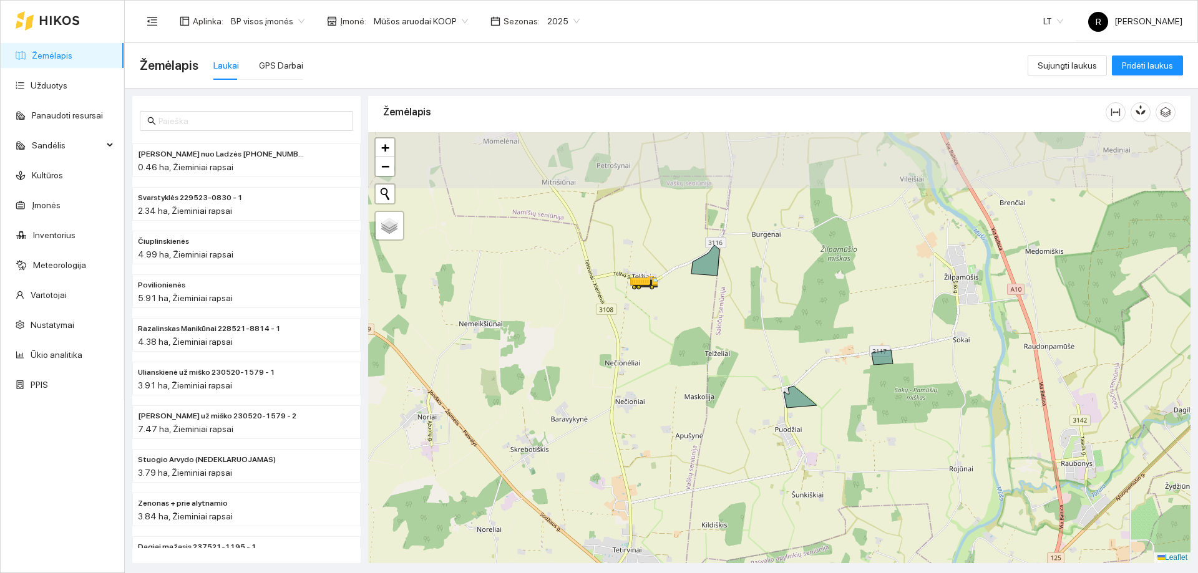
drag, startPoint x: 661, startPoint y: 212, endPoint x: 708, endPoint y: 302, distance: 102.1
click at [708, 302] on div at bounding box center [779, 347] width 822 height 431
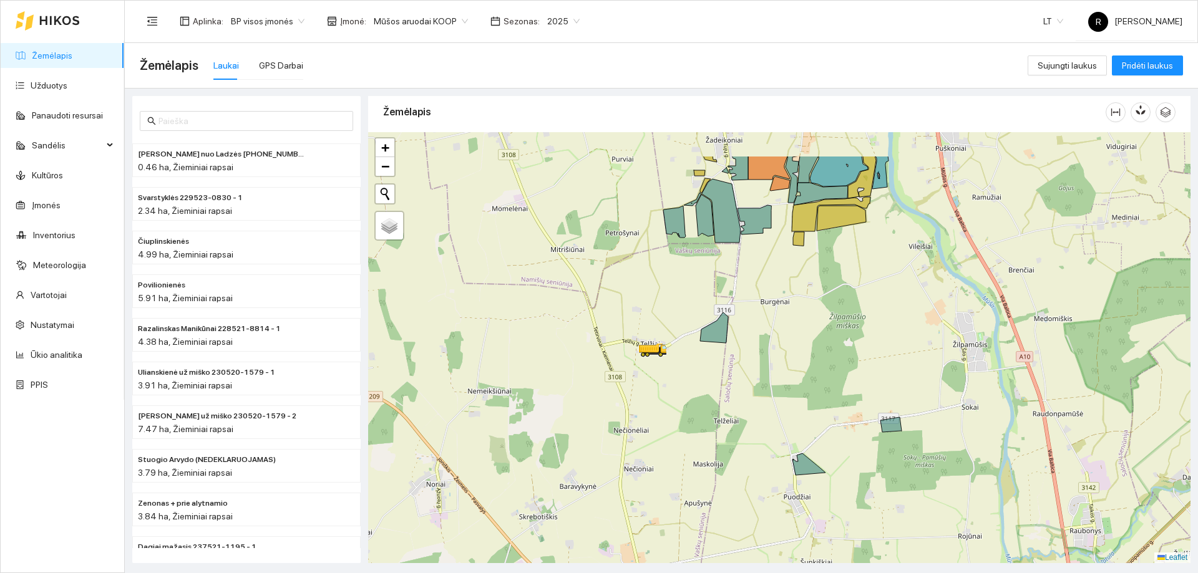
drag, startPoint x: 740, startPoint y: 220, endPoint x: 749, endPoint y: 287, distance: 67.9
click at [749, 287] on div at bounding box center [779, 347] width 822 height 431
click at [819, 17] on div "Aplinka : BP visos įmonės Įmonė : Mūšos aruodai KOOP Sezonas : 2025 LT R Rimant…" at bounding box center [661, 21] width 1043 height 41
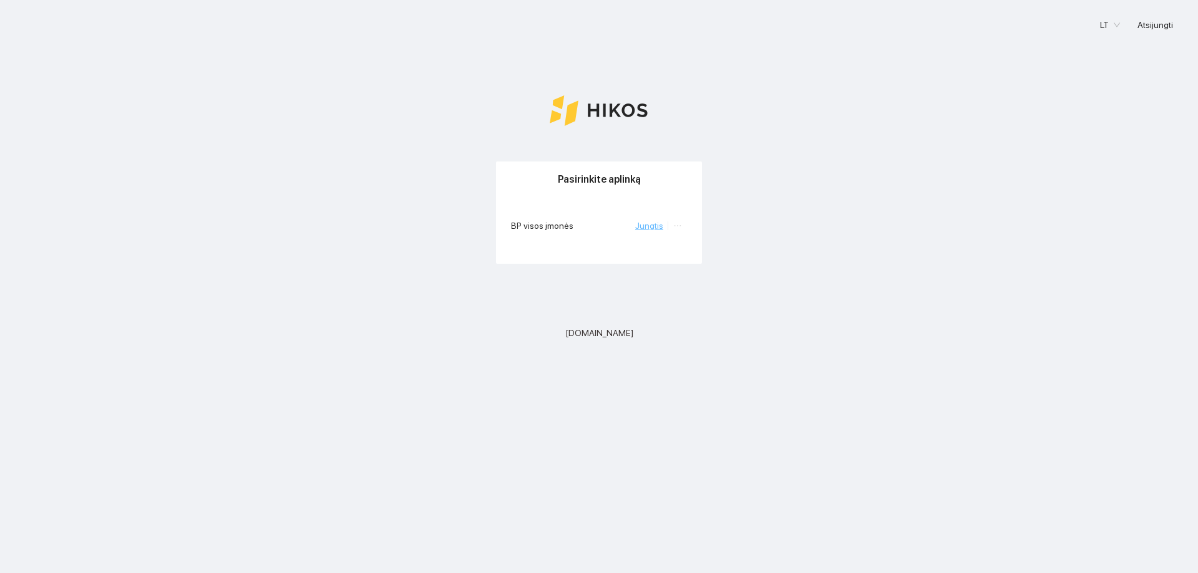
click at [650, 223] on link "Jungtis" at bounding box center [649, 226] width 28 height 10
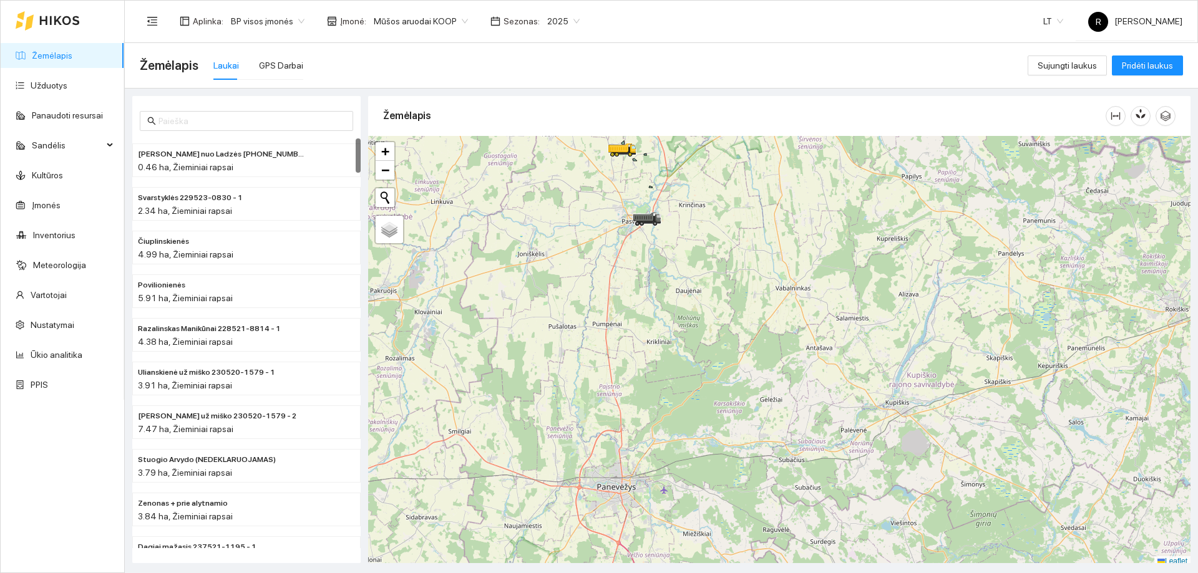
scroll to position [4, 0]
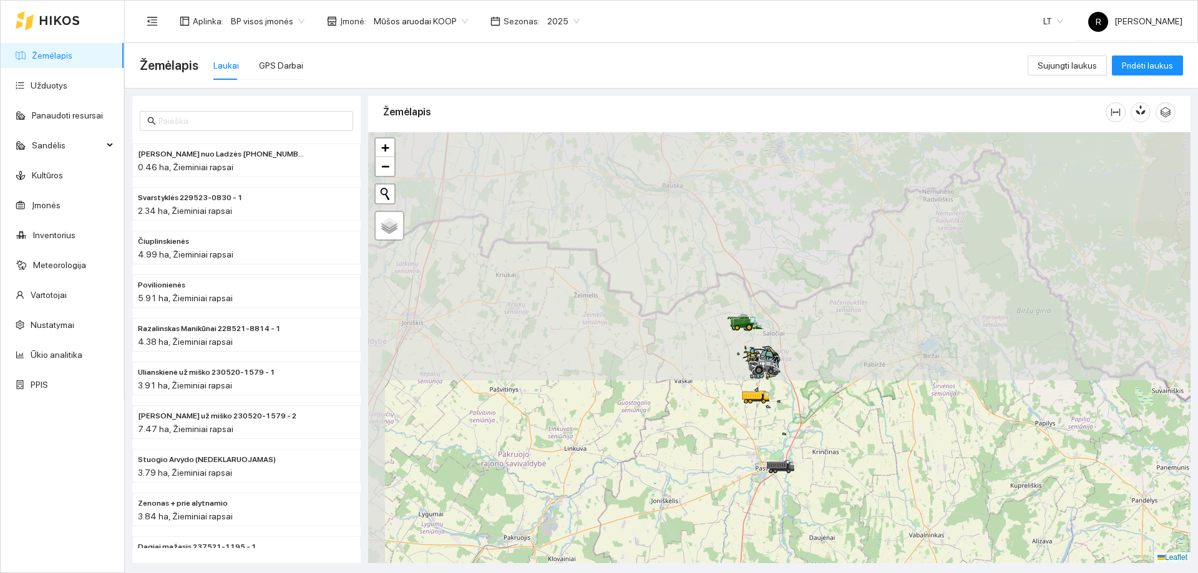
drag, startPoint x: 759, startPoint y: 222, endPoint x: 877, endPoint y: 441, distance: 248.4
click at [877, 441] on div at bounding box center [779, 347] width 822 height 431
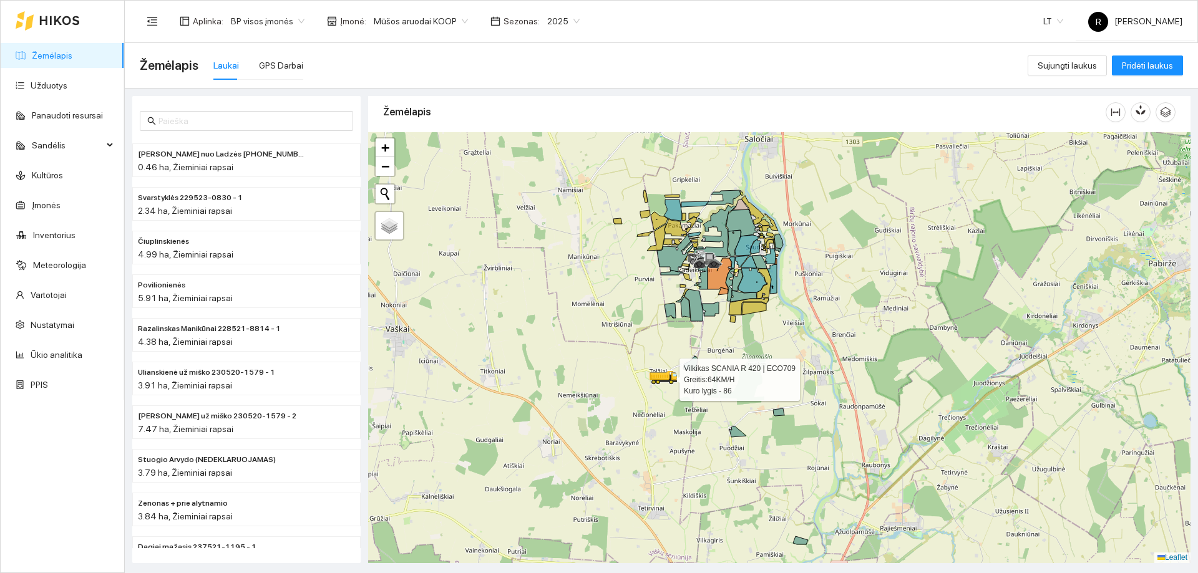
click at [659, 385] on circle at bounding box center [658, 383] width 6 height 6
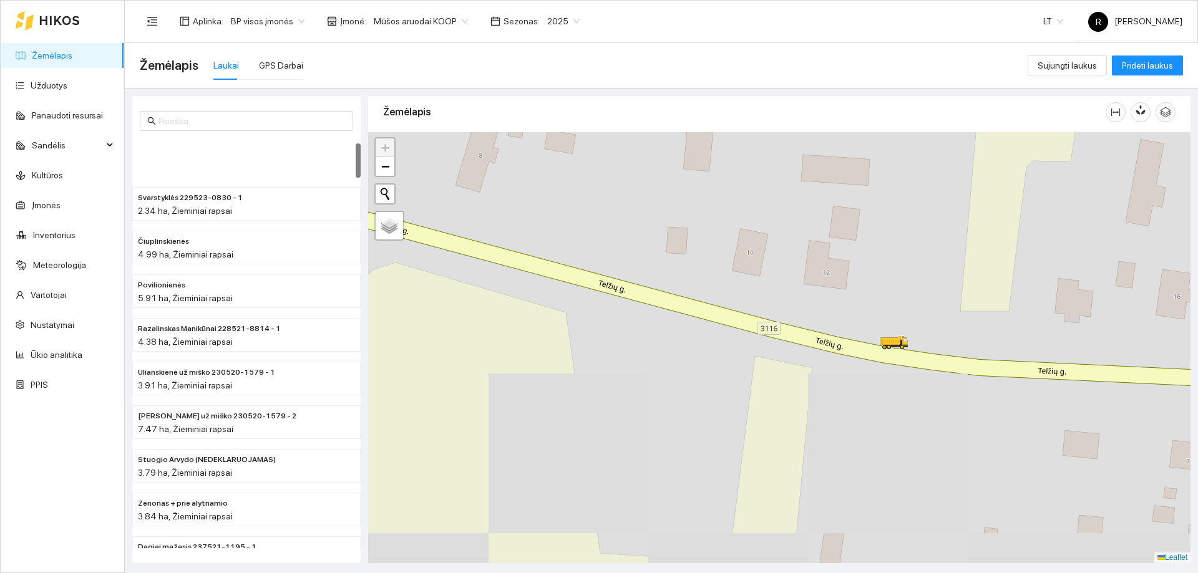
scroll to position [62, 0]
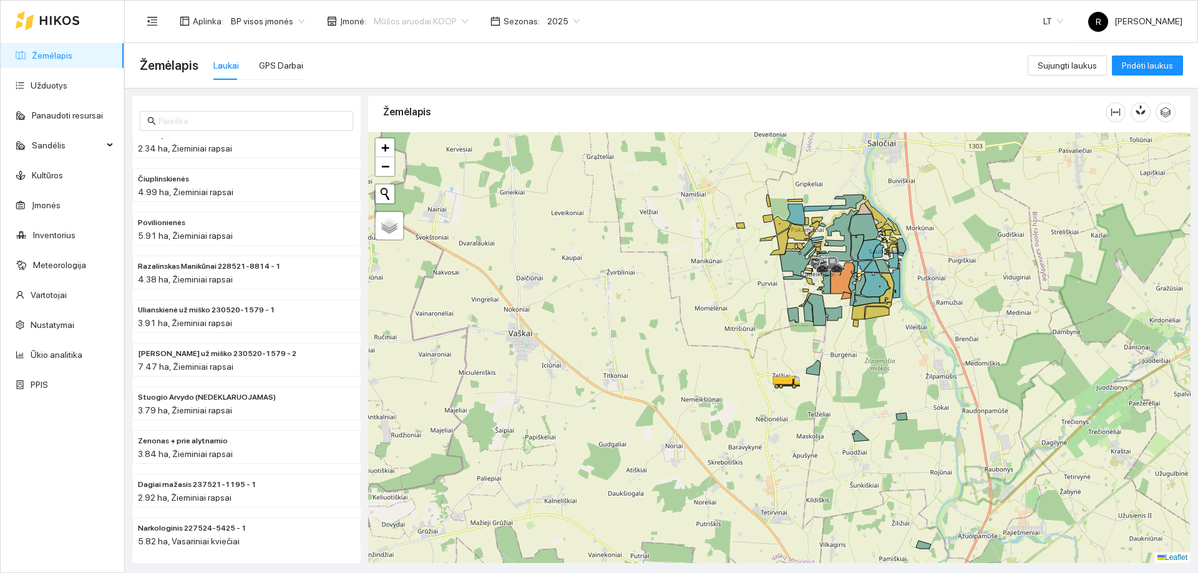
click at [457, 22] on span "Mūšos aruodai KOOP" at bounding box center [421, 21] width 94 height 19
click at [431, 85] on div "Mūšos aruodai KOOP (SKAPIŠKIS)" at bounding box center [432, 86] width 131 height 14
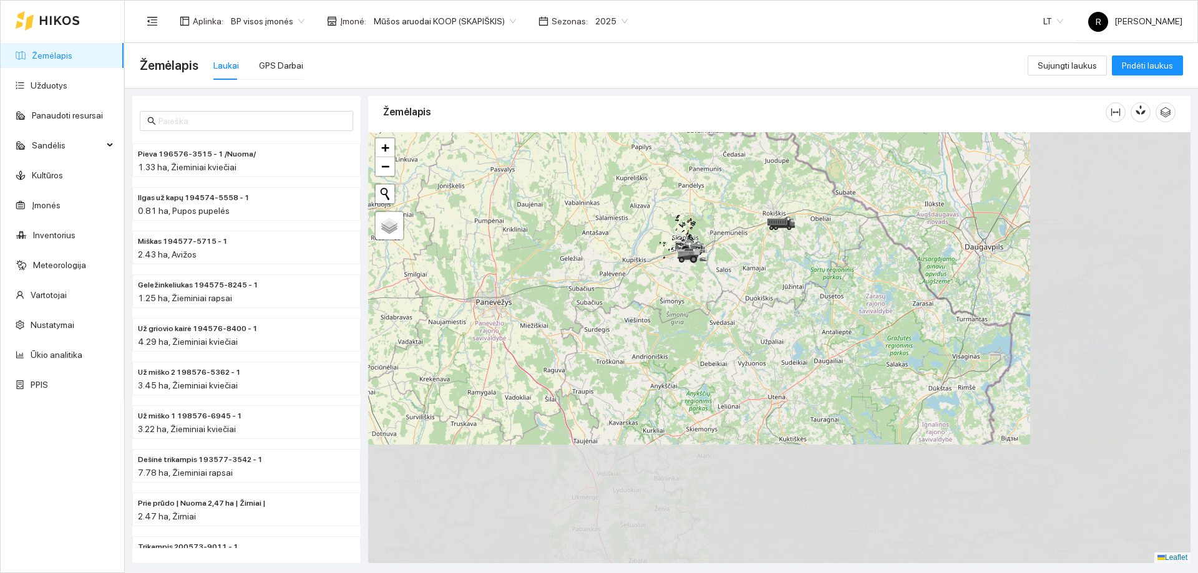
drag, startPoint x: 782, startPoint y: 323, endPoint x: 546, endPoint y: 192, distance: 269.8
click at [546, 192] on div at bounding box center [779, 347] width 822 height 431
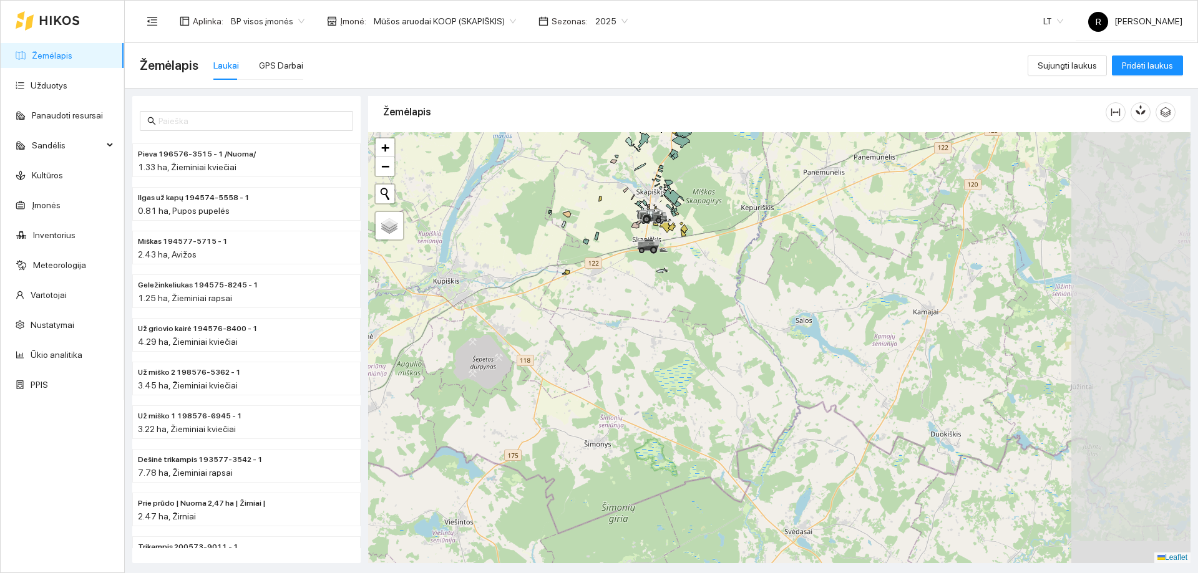
drag, startPoint x: 711, startPoint y: 268, endPoint x: 585, endPoint y: 273, distance: 125.5
click at [585, 273] on div at bounding box center [779, 347] width 822 height 431
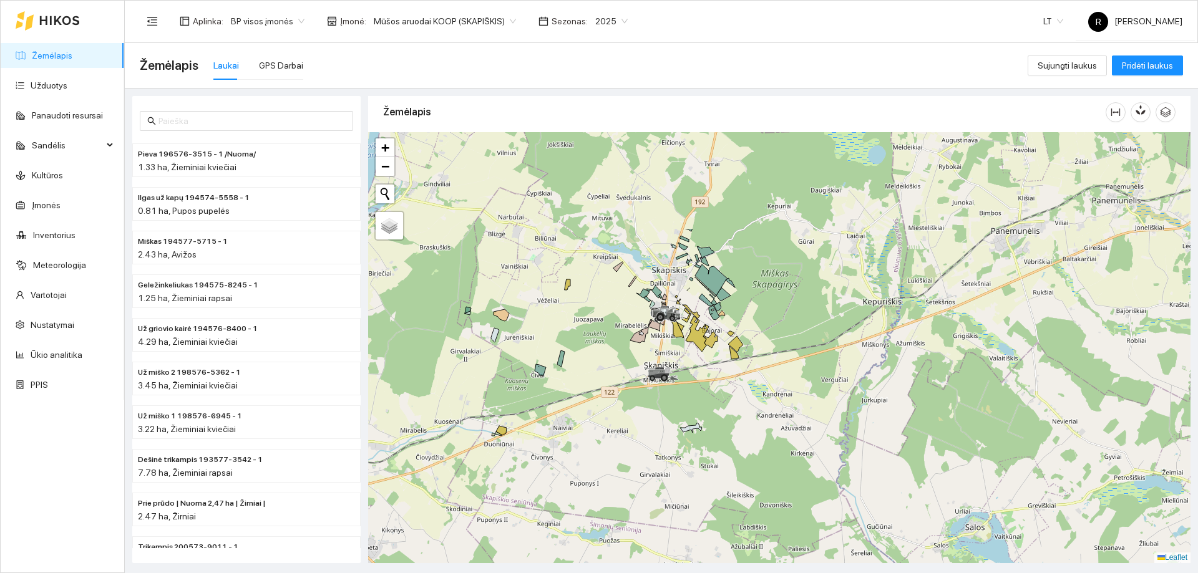
drag, startPoint x: 657, startPoint y: 213, endPoint x: 716, endPoint y: 353, distance: 151.6
click at [716, 353] on div at bounding box center [779, 347] width 822 height 431
click at [502, 22] on span "Mūšos aruodai KOOP (SKAPIŠKIS)" at bounding box center [445, 21] width 142 height 19
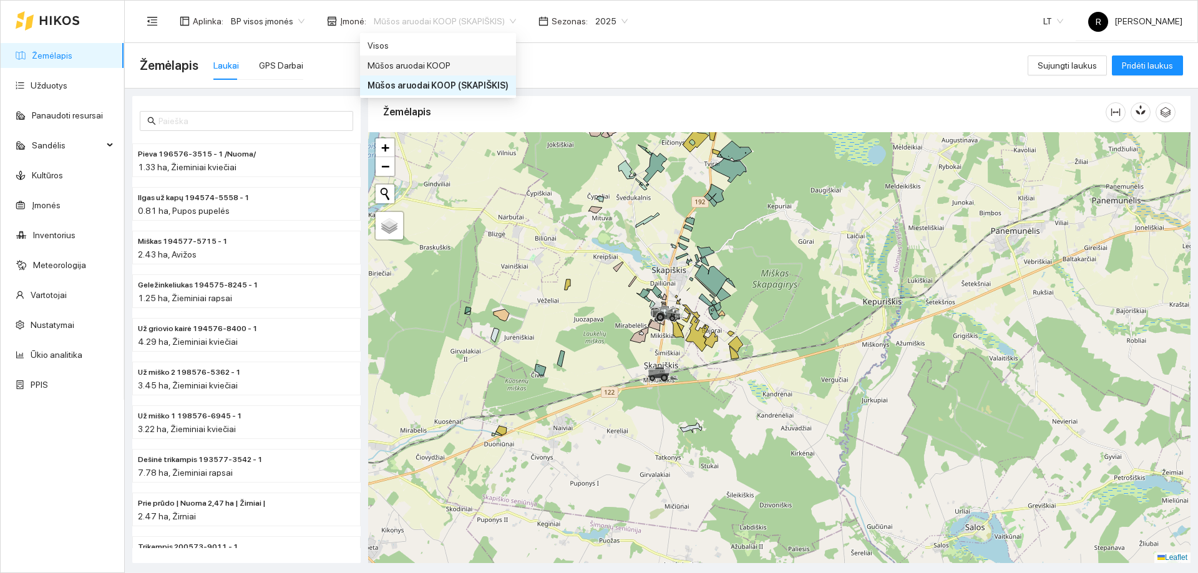
click at [432, 67] on div "Mūšos aruodai KOOP" at bounding box center [437, 66] width 141 height 14
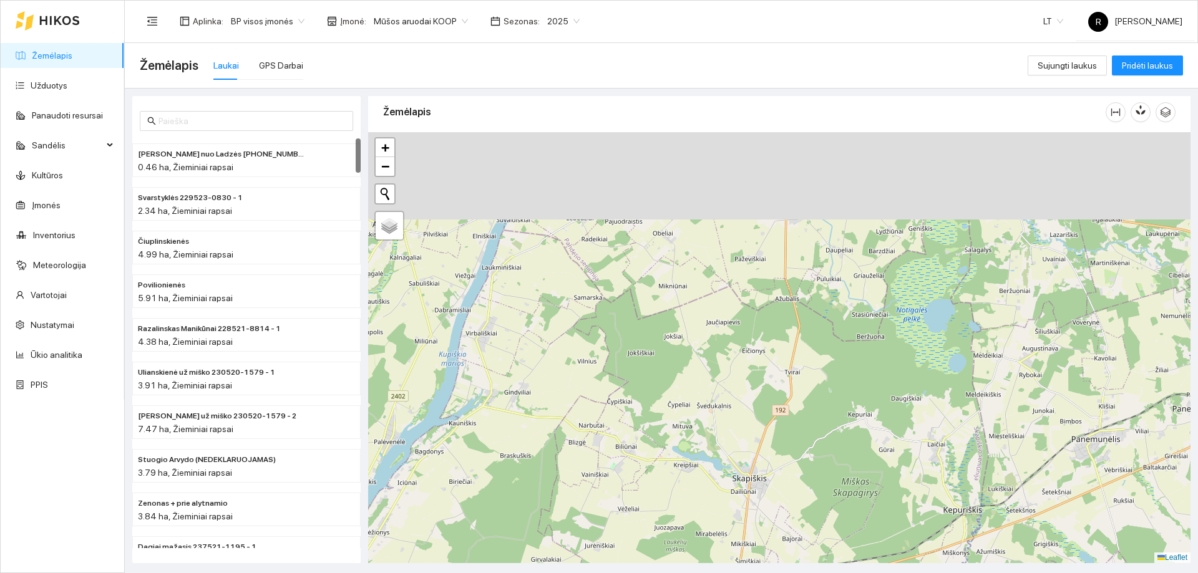
drag, startPoint x: 808, startPoint y: 260, endPoint x: 889, endPoint y: 470, distance: 225.9
click at [889, 470] on div at bounding box center [779, 347] width 822 height 431
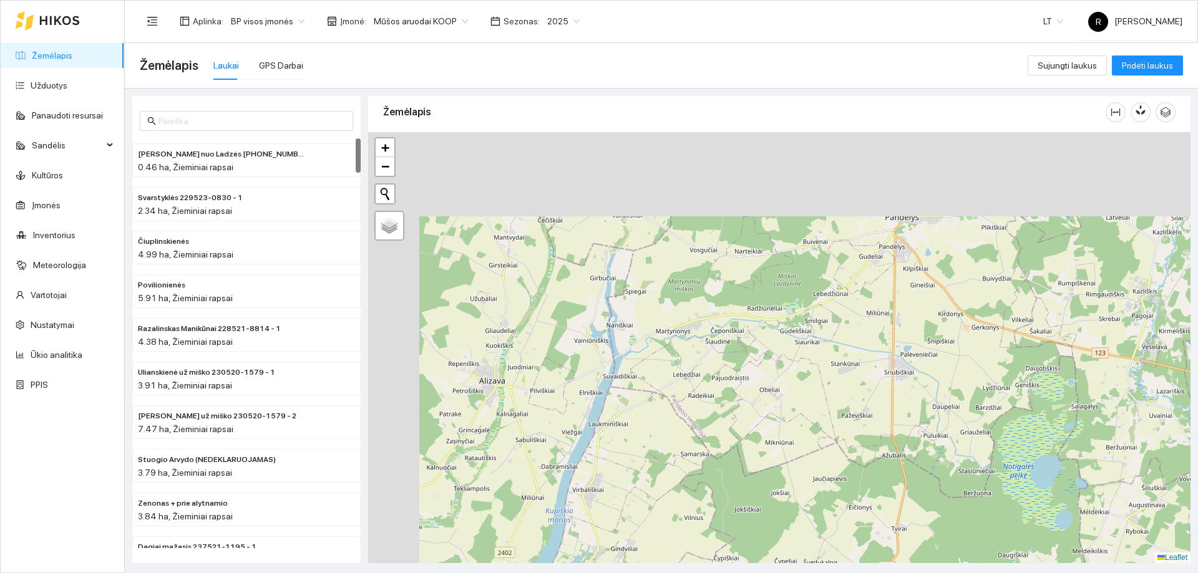
drag, startPoint x: 873, startPoint y: 404, endPoint x: 1014, endPoint y: 524, distance: 185.5
click at [1049, 573] on html "Žemėlapis Užduotys Panaudoti resursai Sandėlis Kultūros Įmonės Inventorius Mete…" at bounding box center [599, 286] width 1198 height 573
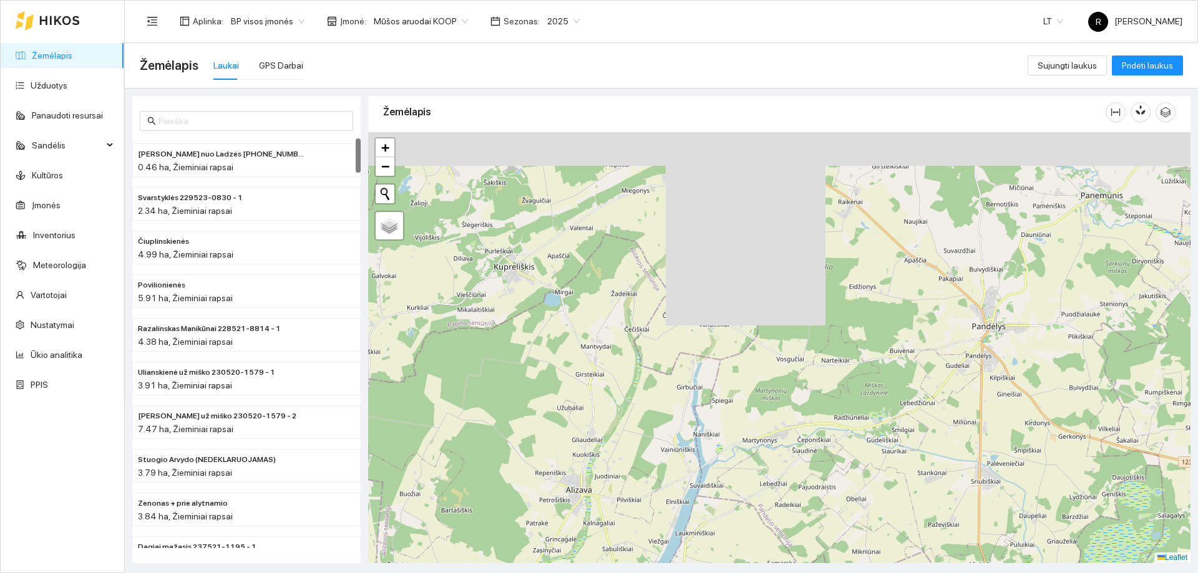
drag, startPoint x: 925, startPoint y: 484, endPoint x: 930, endPoint y: 598, distance: 114.3
click at [930, 573] on html "Žemėlapis Užduotys Panaudoti resursai Sandėlis Kultūros Įmonės Inventorius Mete…" at bounding box center [599, 286] width 1198 height 573
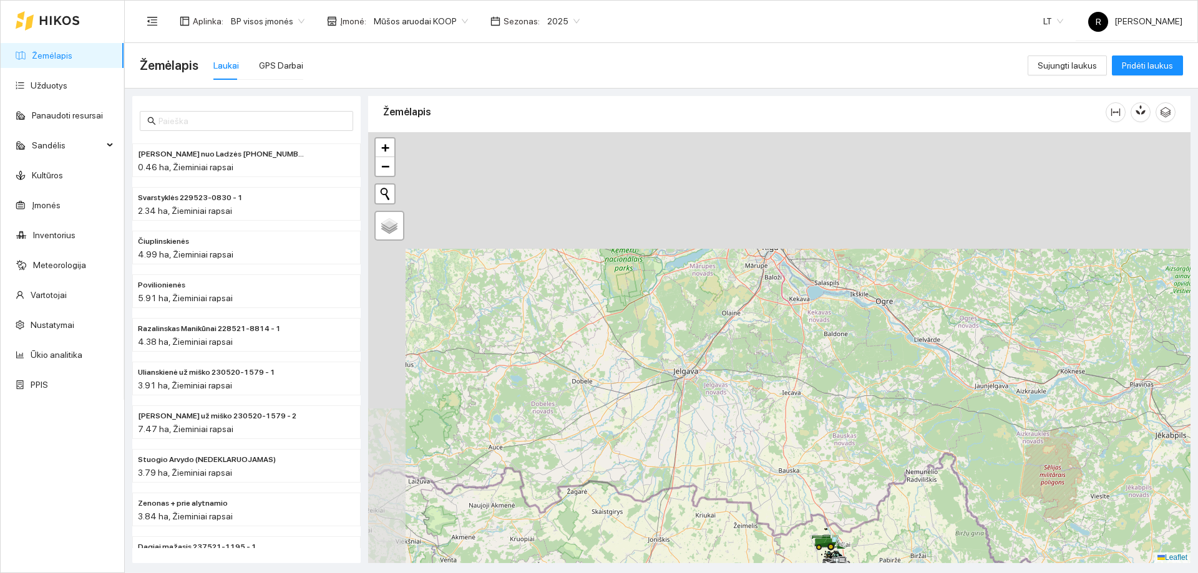
drag, startPoint x: 808, startPoint y: 455, endPoint x: 915, endPoint y: 566, distance: 154.0
click at [919, 573] on html "Žemėlapis Užduotys Panaudoti resursai Sandėlis Kultūros Įmonės Inventorius Mete…" at bounding box center [599, 286] width 1198 height 573
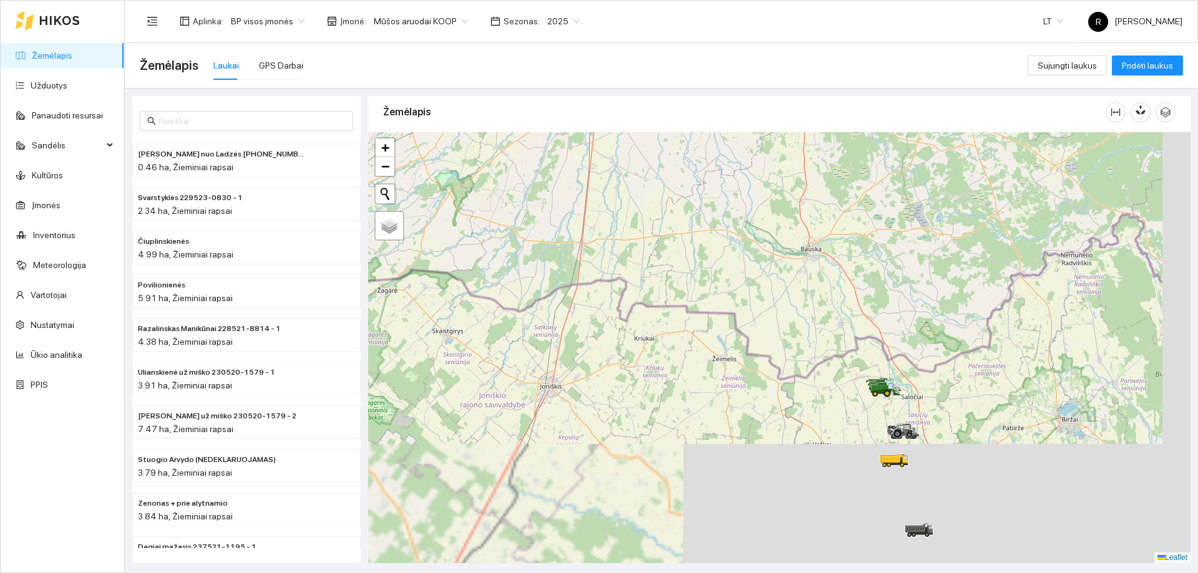
drag, startPoint x: 867, startPoint y: 549, endPoint x: 804, endPoint y: 364, distance: 195.1
click at [819, 311] on div at bounding box center [779, 347] width 822 height 431
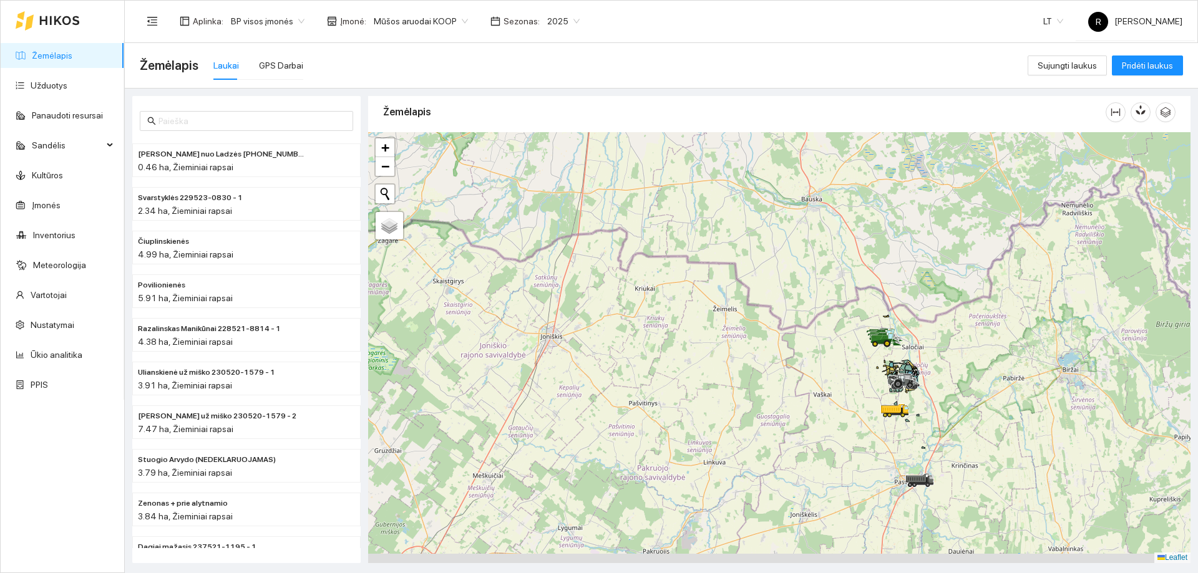
drag, startPoint x: 795, startPoint y: 416, endPoint x: 797, endPoint y: 359, distance: 56.2
click at [797, 359] on div at bounding box center [779, 347] width 822 height 431
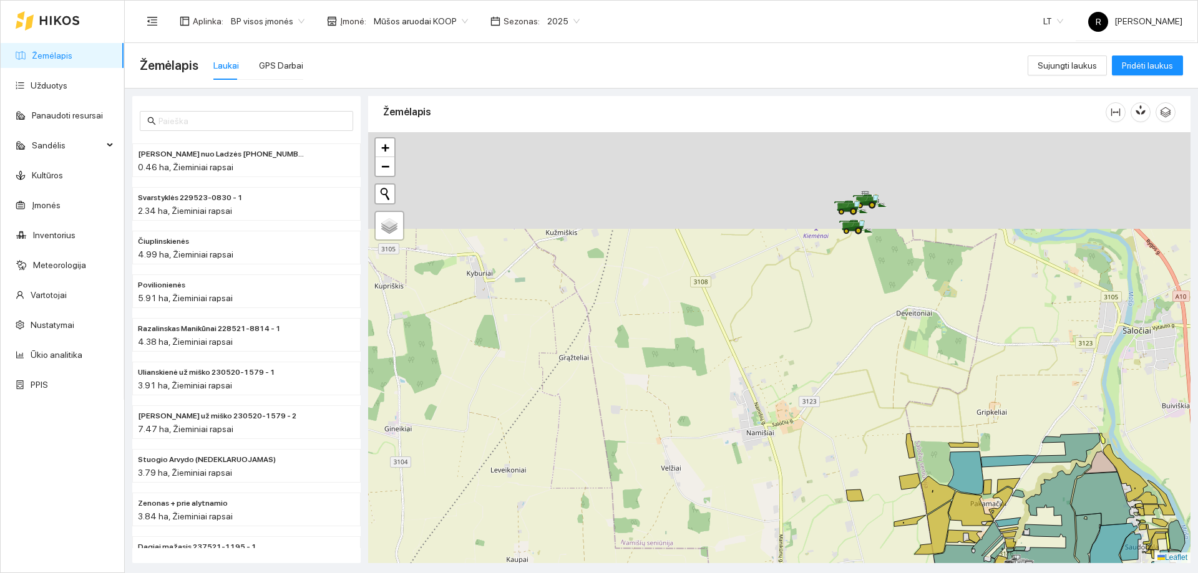
drag, startPoint x: 903, startPoint y: 241, endPoint x: 875, endPoint y: 493, distance: 253.0
click at [875, 493] on div at bounding box center [779, 347] width 822 height 431
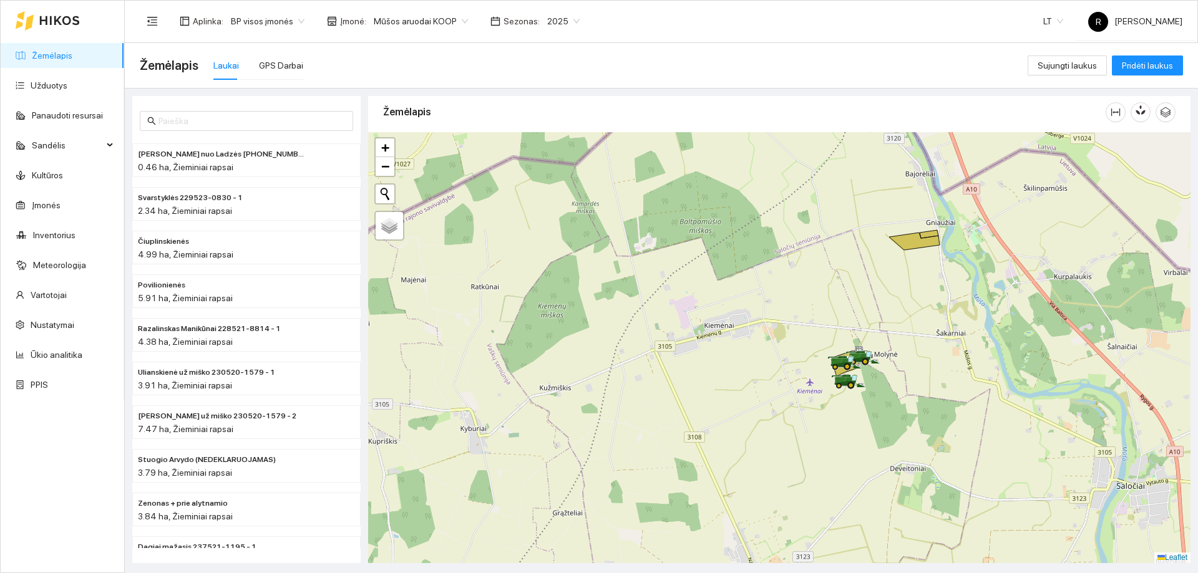
click at [854, 443] on div at bounding box center [779, 347] width 822 height 431
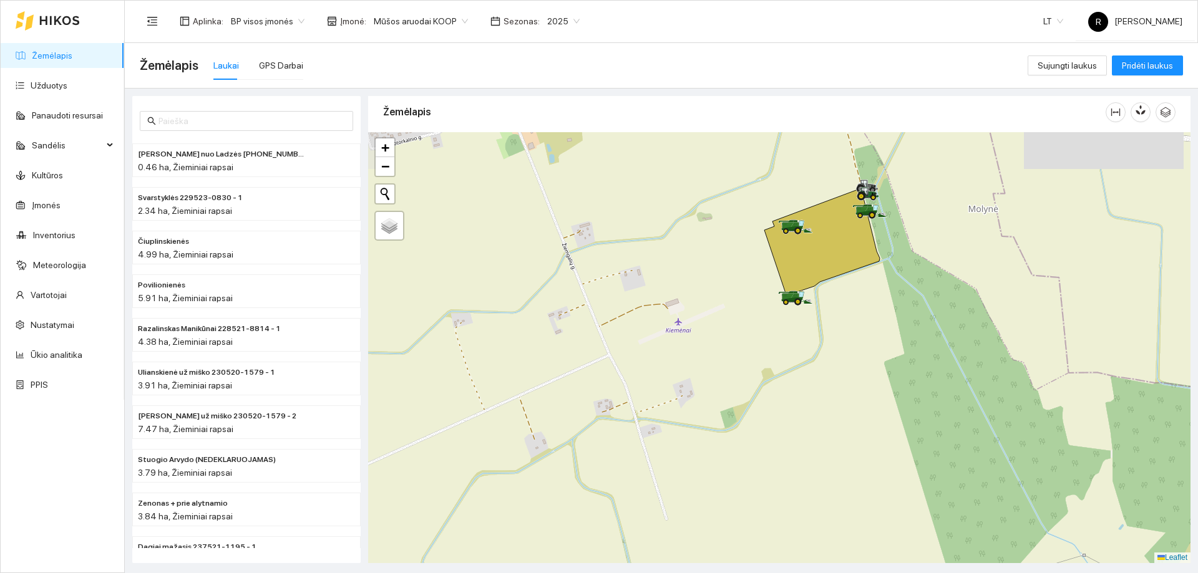
drag, startPoint x: 852, startPoint y: 351, endPoint x: 845, endPoint y: 400, distance: 49.7
click at [845, 396] on div at bounding box center [779, 347] width 822 height 431
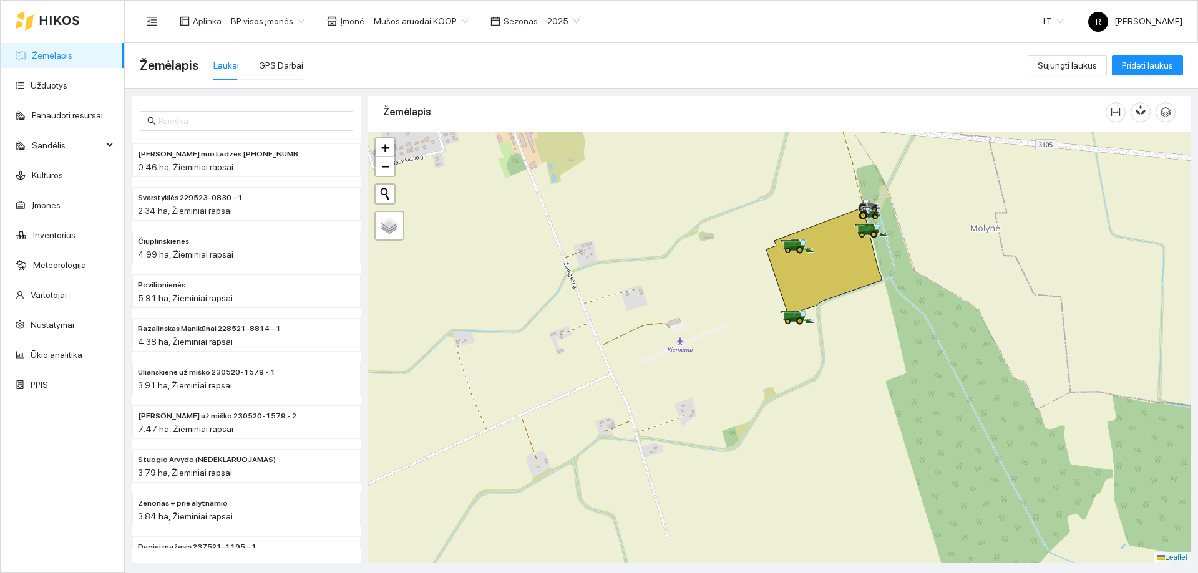
drag, startPoint x: 827, startPoint y: 318, endPoint x: 834, endPoint y: 382, distance: 64.6
click at [834, 382] on div at bounding box center [779, 347] width 822 height 431
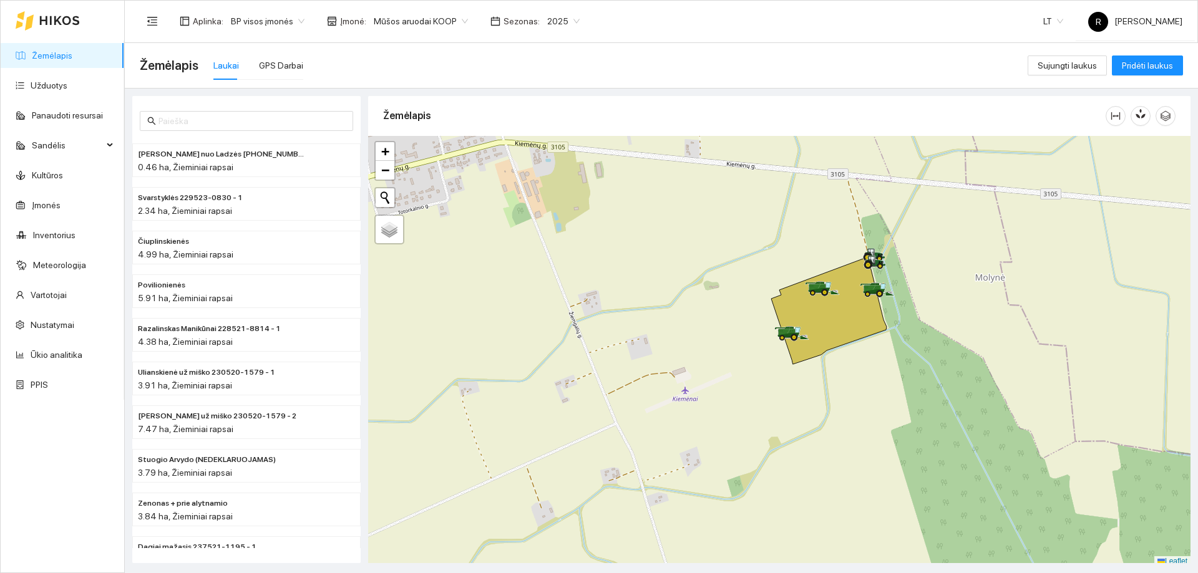
scroll to position [4, 0]
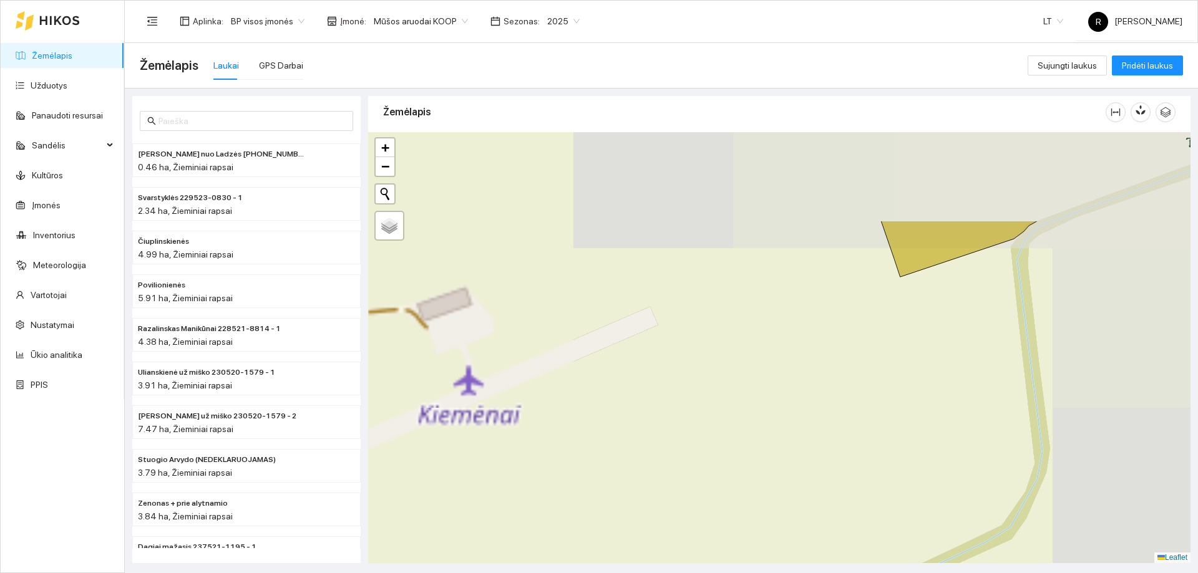
drag, startPoint x: 736, startPoint y: 496, endPoint x: 583, endPoint y: 598, distance: 184.1
click at [583, 573] on html "Žemėlapis Užduotys Panaudoti resursai Sandėlis Kultūros Įmonės Inventorius Mete…" at bounding box center [599, 286] width 1198 height 573
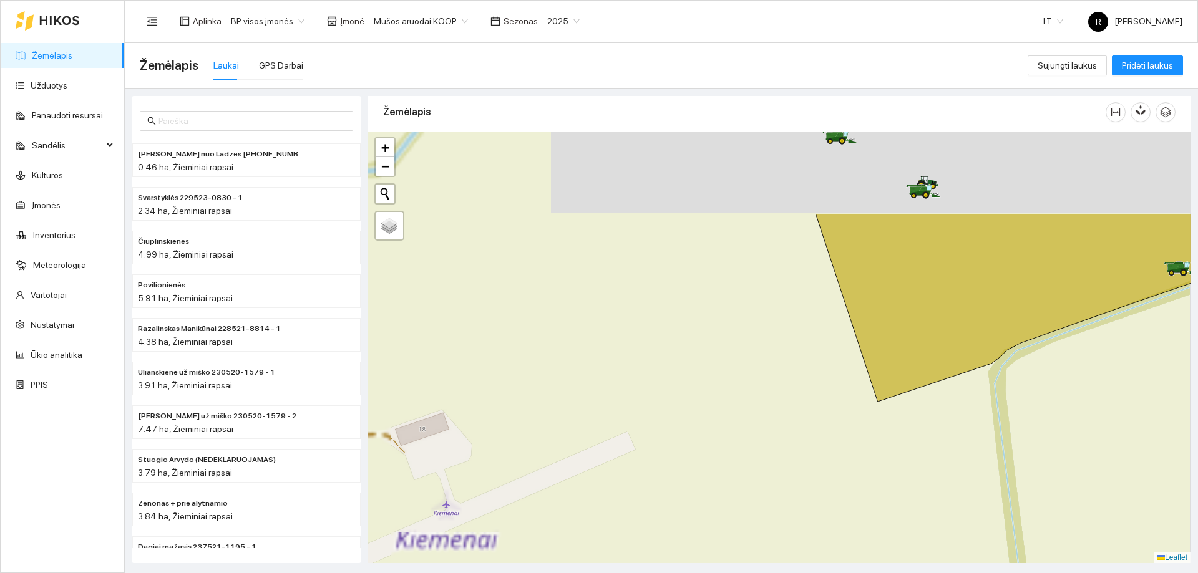
drag, startPoint x: 712, startPoint y: 367, endPoint x: 674, endPoint y: 570, distance: 205.6
click at [675, 573] on html "Žemėlapis Užduotys Panaudoti resursai Sandėlis Kultūros Įmonės Inventorius Mete…" at bounding box center [599, 286] width 1198 height 573
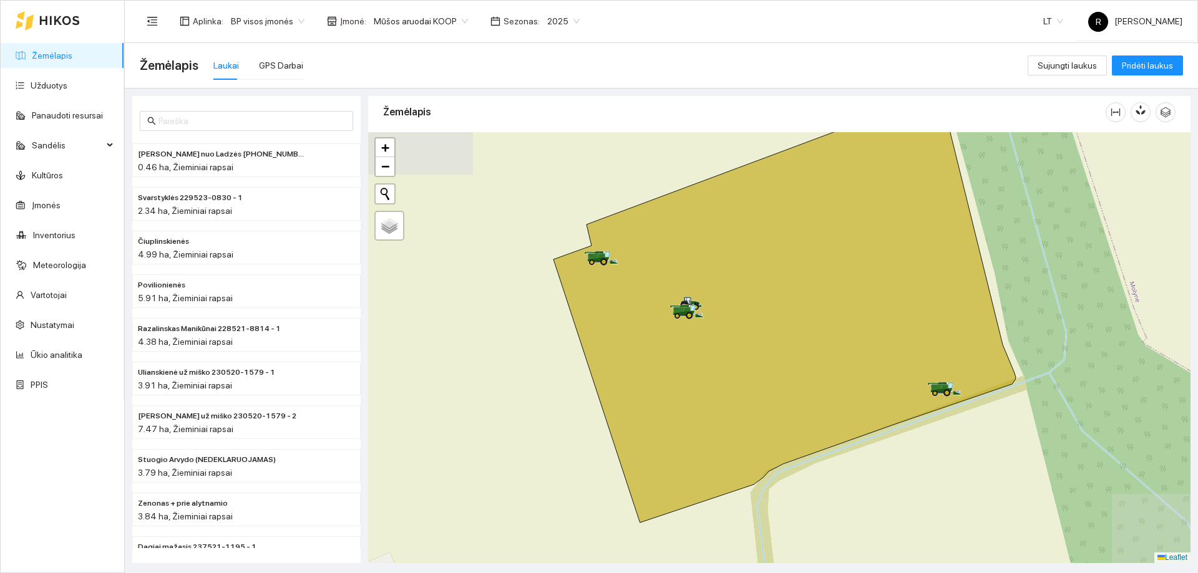
drag, startPoint x: 722, startPoint y: 462, endPoint x: 522, endPoint y: 425, distance: 203.1
click at [522, 425] on div at bounding box center [779, 347] width 822 height 431
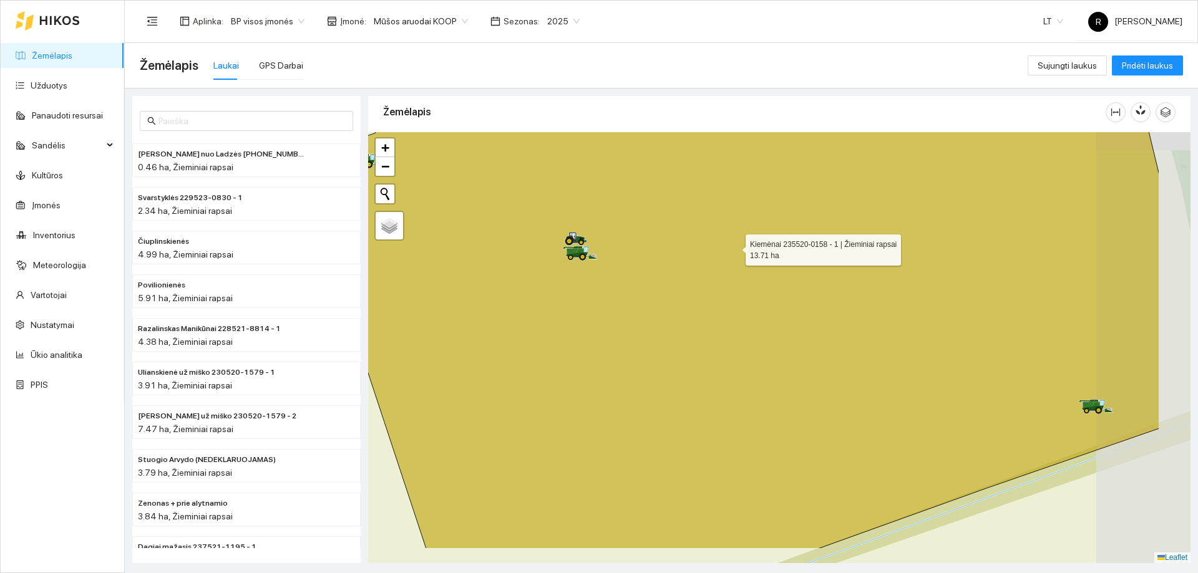
drag, startPoint x: 853, startPoint y: 334, endPoint x: 733, endPoint y: 245, distance: 149.9
click at [733, 245] on icon at bounding box center [729, 290] width 860 height 518
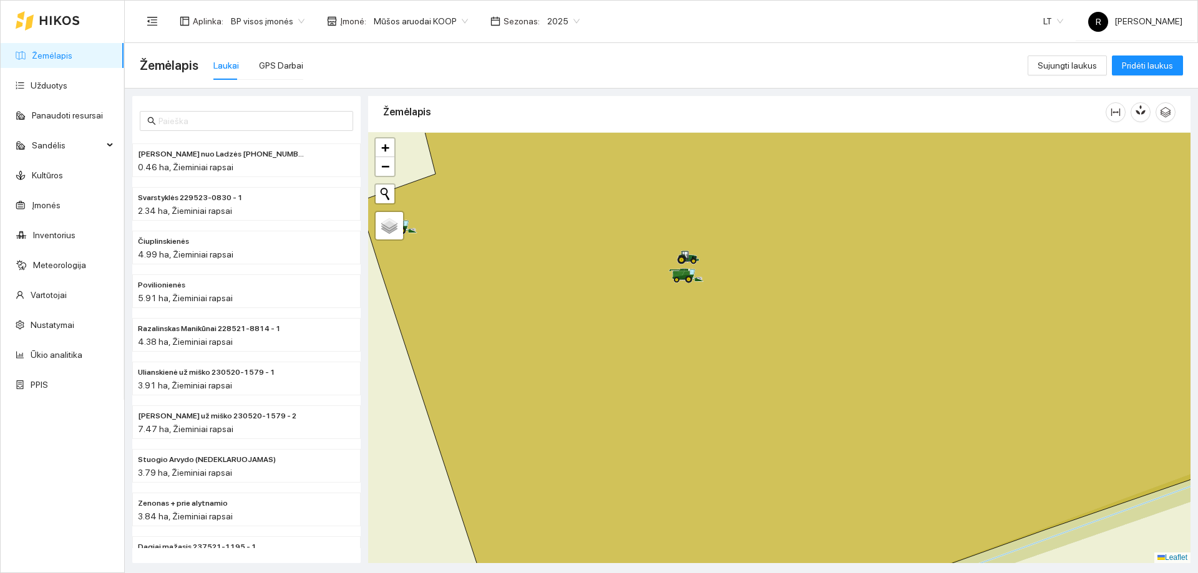
drag, startPoint x: 616, startPoint y: 233, endPoint x: 706, endPoint y: 296, distance: 110.2
click at [694, 280] on icon at bounding box center [684, 277] width 22 height 5
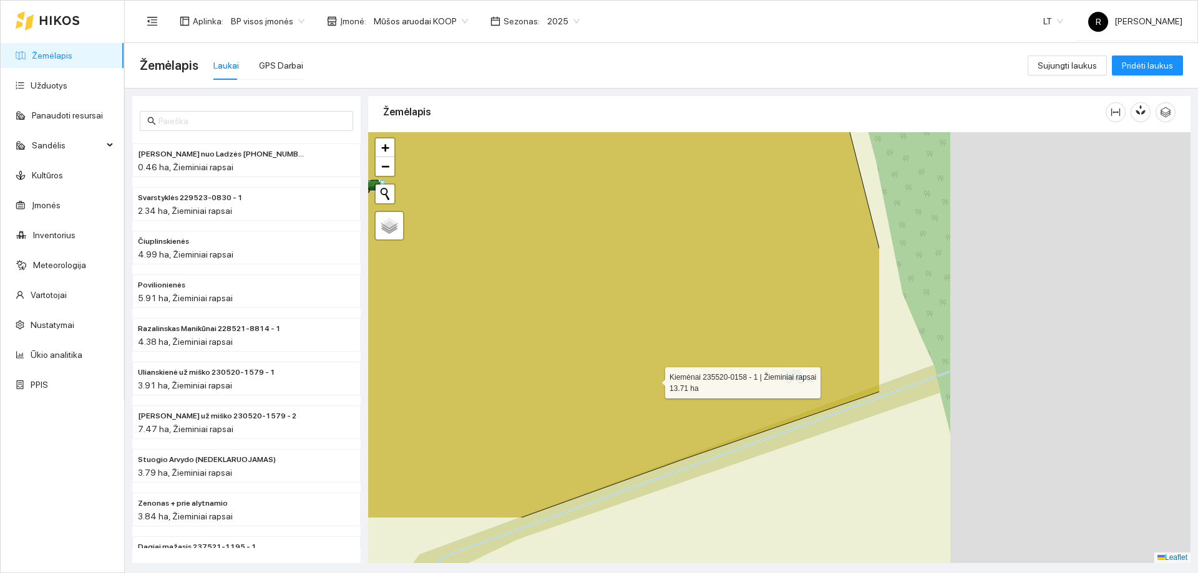
drag, startPoint x: 978, startPoint y: 462, endPoint x: 655, endPoint y: 380, distance: 332.9
click at [655, 381] on icon at bounding box center [436, 259] width 887 height 518
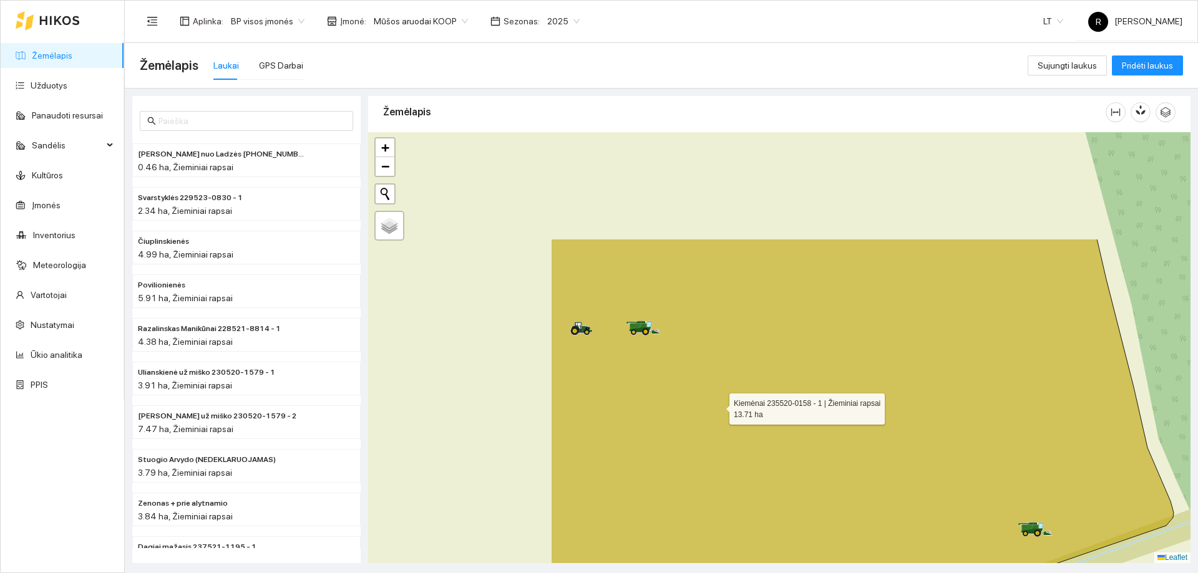
drag, startPoint x: 442, startPoint y: 251, endPoint x: 715, endPoint y: 400, distance: 310.8
click at [724, 410] on icon at bounding box center [862, 498] width 623 height 518
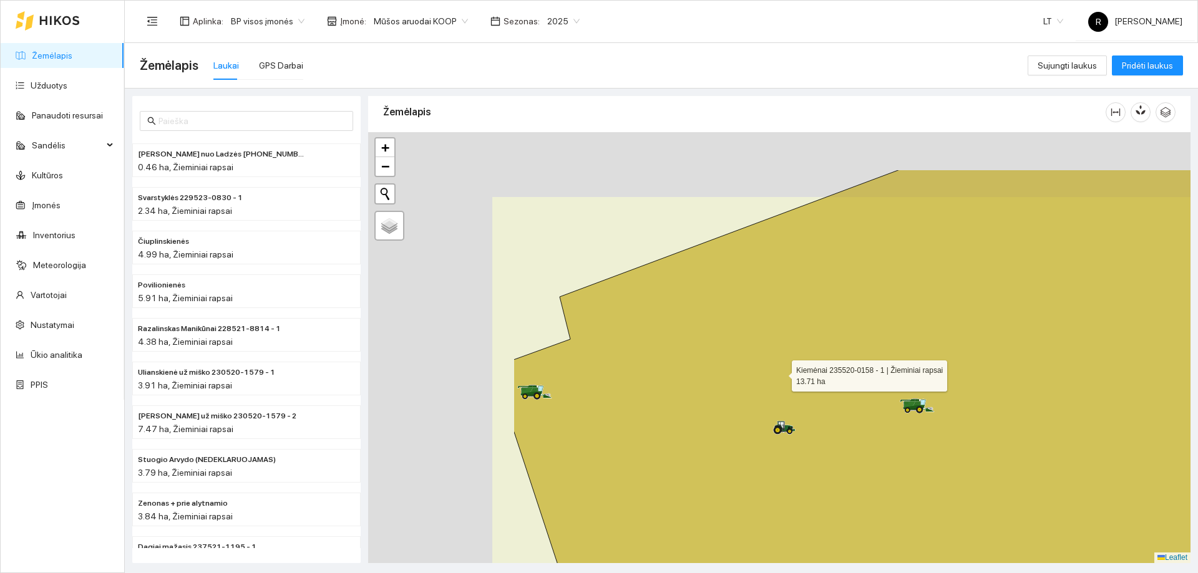
drag, startPoint x: 517, startPoint y: 283, endPoint x: 772, endPoint y: 368, distance: 269.7
click at [772, 368] on icon at bounding box center [965, 429] width 905 height 518
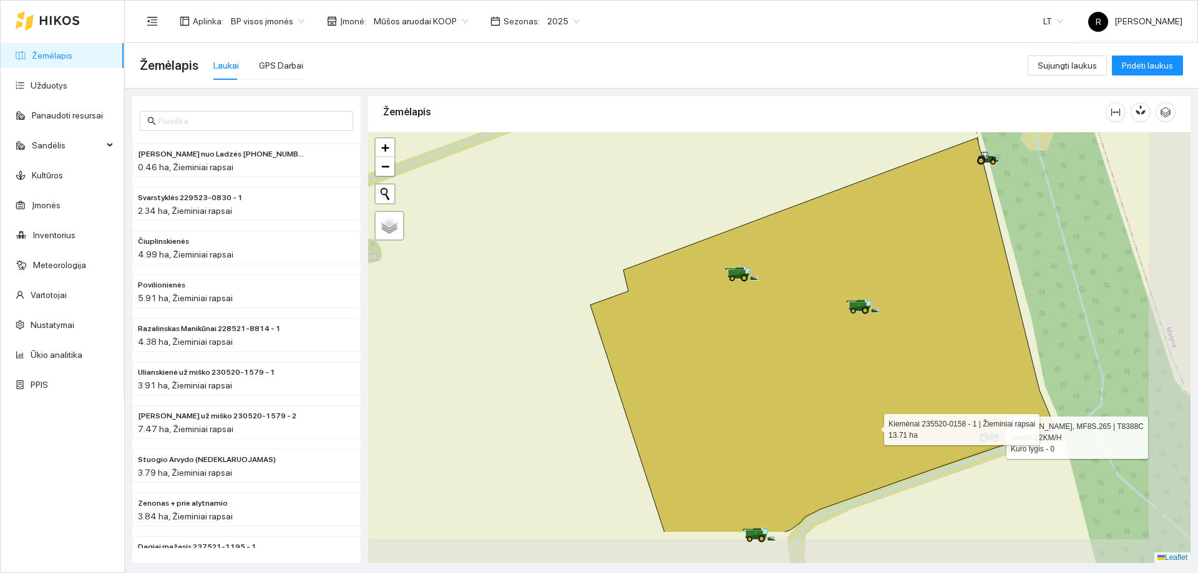
drag, startPoint x: 1014, startPoint y: 488, endPoint x: 872, endPoint y: 426, distance: 155.9
click at [872, 426] on icon at bounding box center [821, 335] width 462 height 395
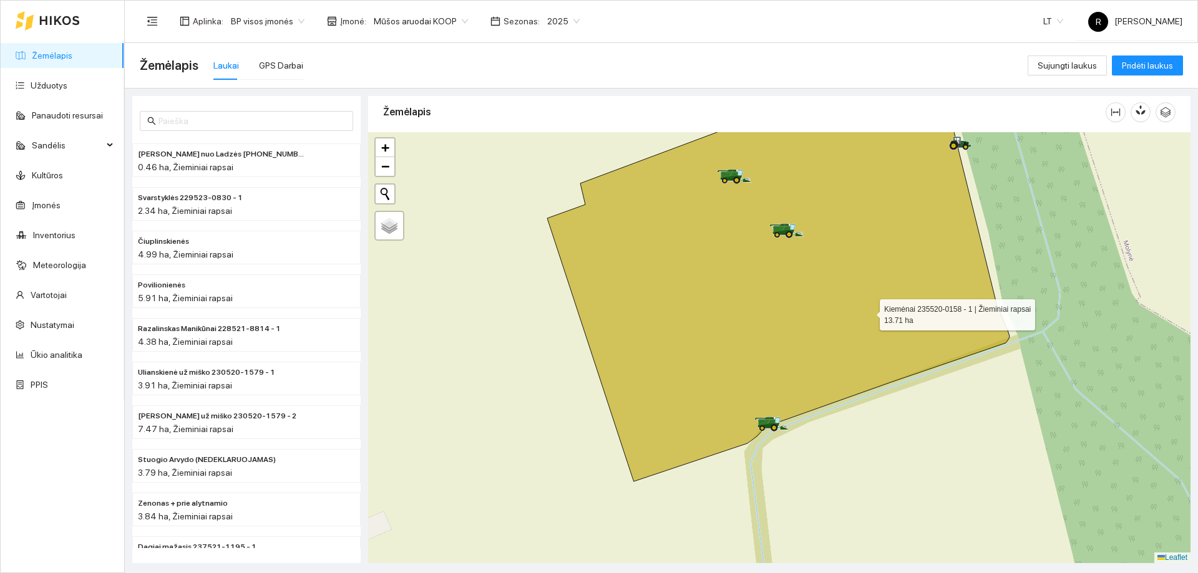
drag, startPoint x: 908, startPoint y: 397, endPoint x: 869, endPoint y: 313, distance: 92.9
click at [869, 313] on icon at bounding box center [778, 266] width 462 height 430
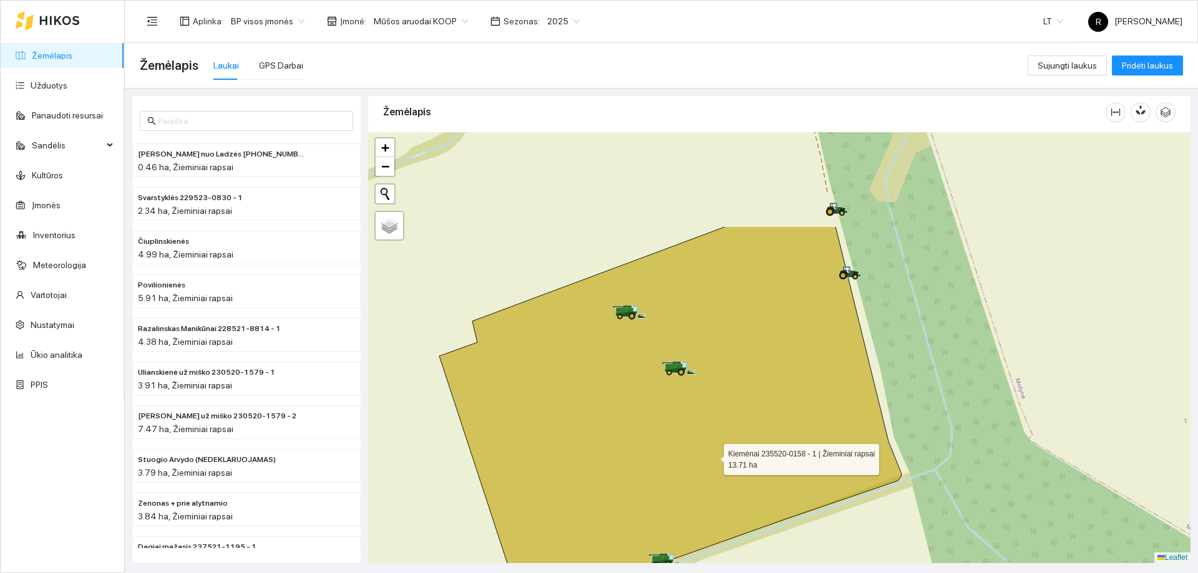
drag, startPoint x: 822, startPoint y: 319, endPoint x: 708, endPoint y: 453, distance: 175.7
click at [708, 453] on icon at bounding box center [670, 422] width 462 height 393
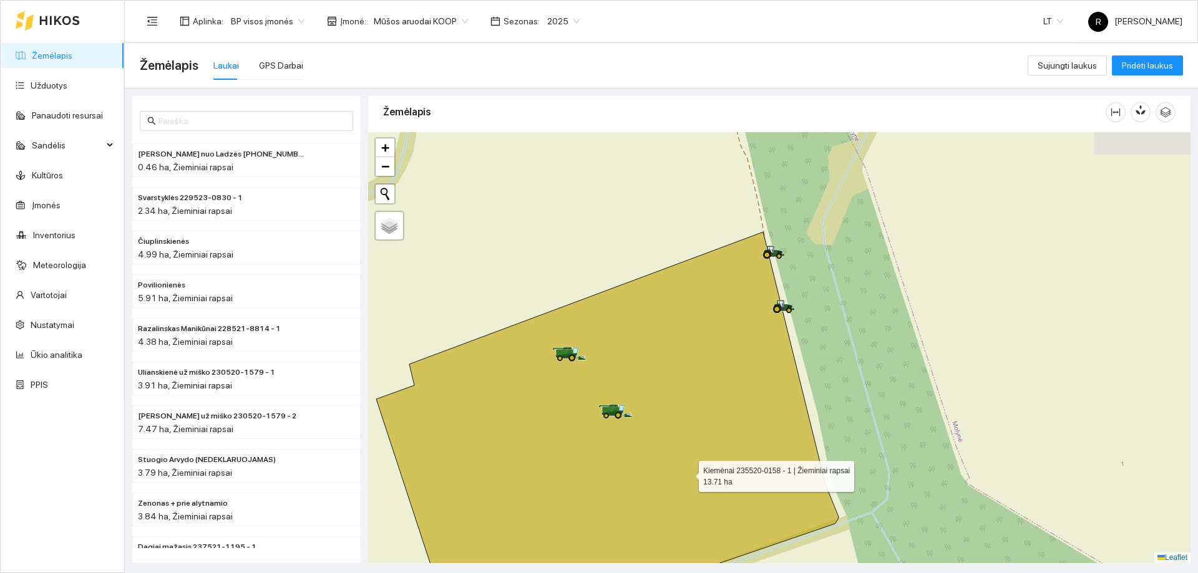
drag, startPoint x: 745, startPoint y: 430, endPoint x: 694, endPoint y: 471, distance: 64.8
click at [689, 474] on icon at bounding box center [607, 443] width 462 height 422
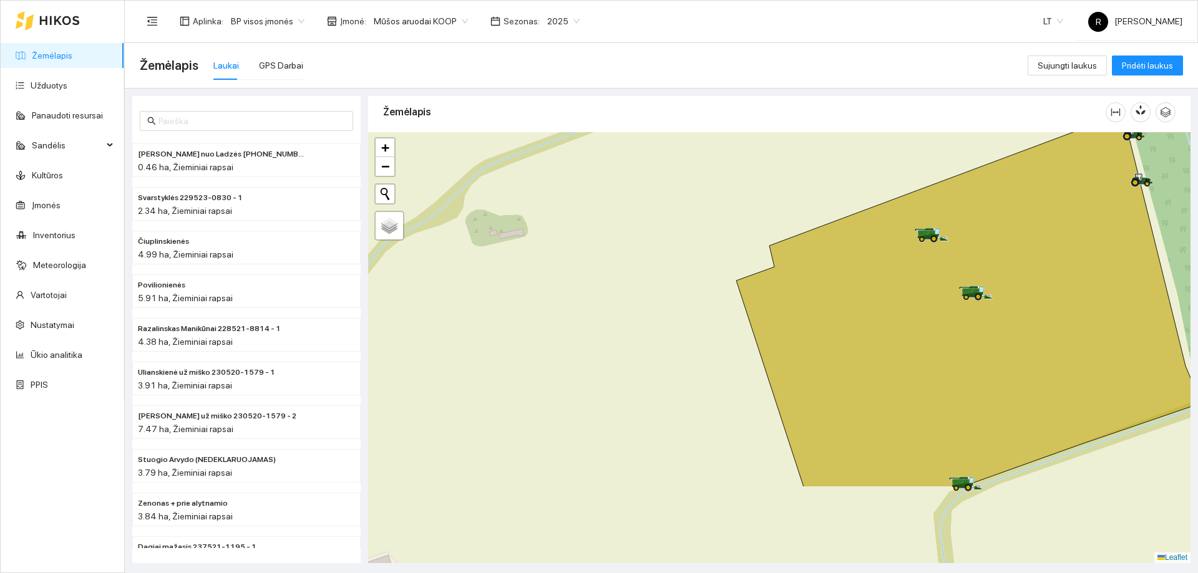
drag, startPoint x: 817, startPoint y: 402, endPoint x: 1160, endPoint y: 264, distance: 369.8
click at [1172, 276] on div at bounding box center [779, 347] width 822 height 431
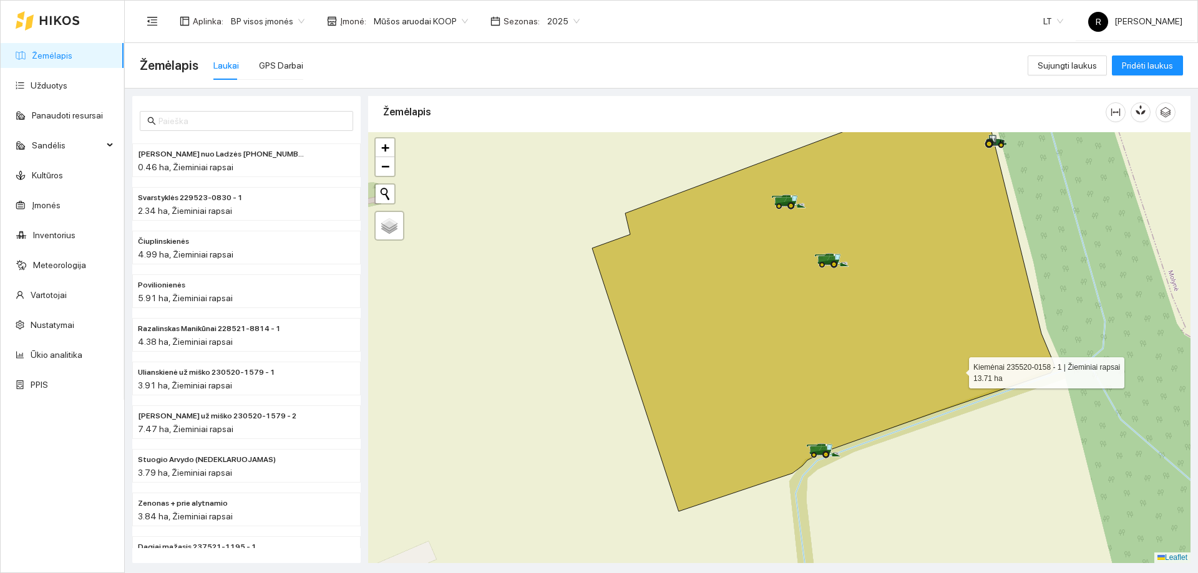
drag, startPoint x: 1099, startPoint y: 395, endPoint x: 900, endPoint y: 369, distance: 200.7
click at [900, 369] on icon at bounding box center [823, 296] width 462 height 430
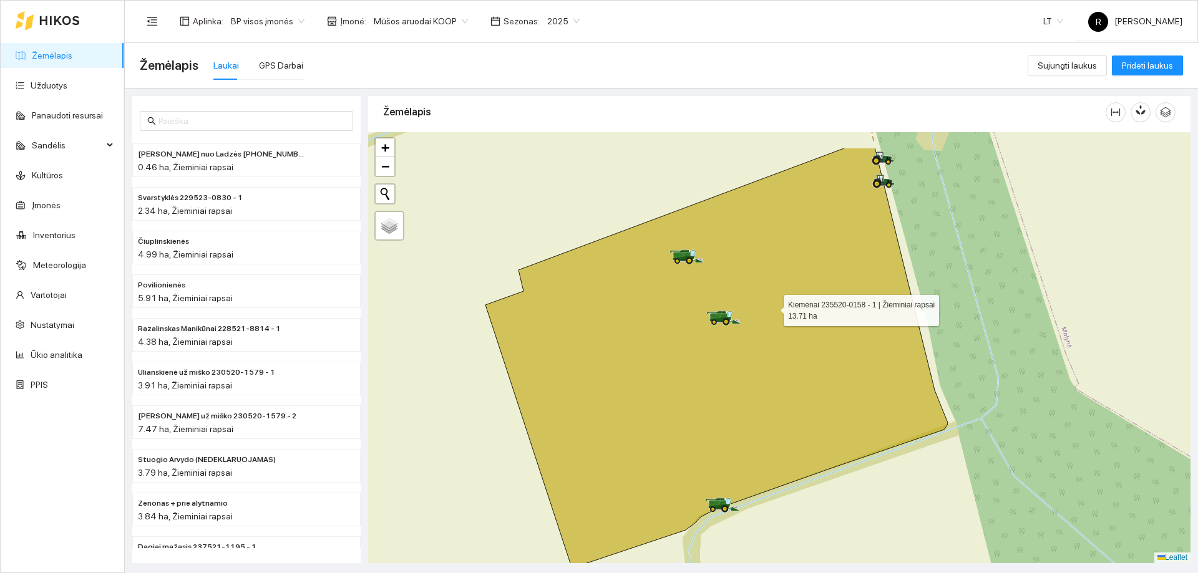
drag, startPoint x: 823, startPoint y: 238, endPoint x: 747, endPoint y: 344, distance: 130.5
click at [747, 344] on icon at bounding box center [716, 358] width 462 height 421
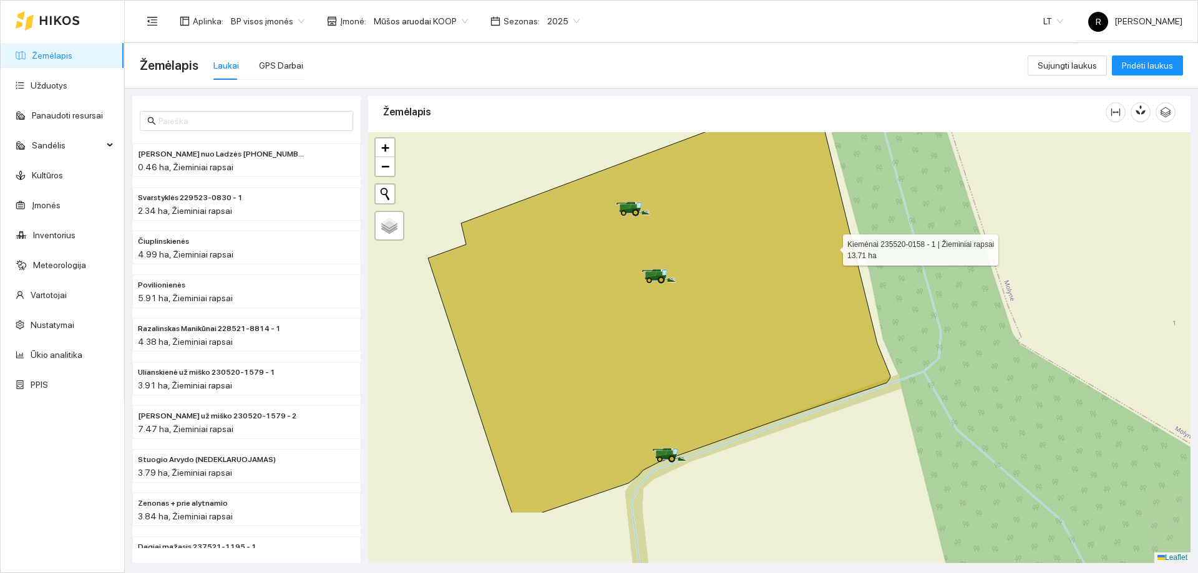
drag, startPoint x: 858, startPoint y: 342, endPoint x: 832, endPoint y: 248, distance: 97.2
click at [832, 248] on icon at bounding box center [659, 302] width 462 height 422
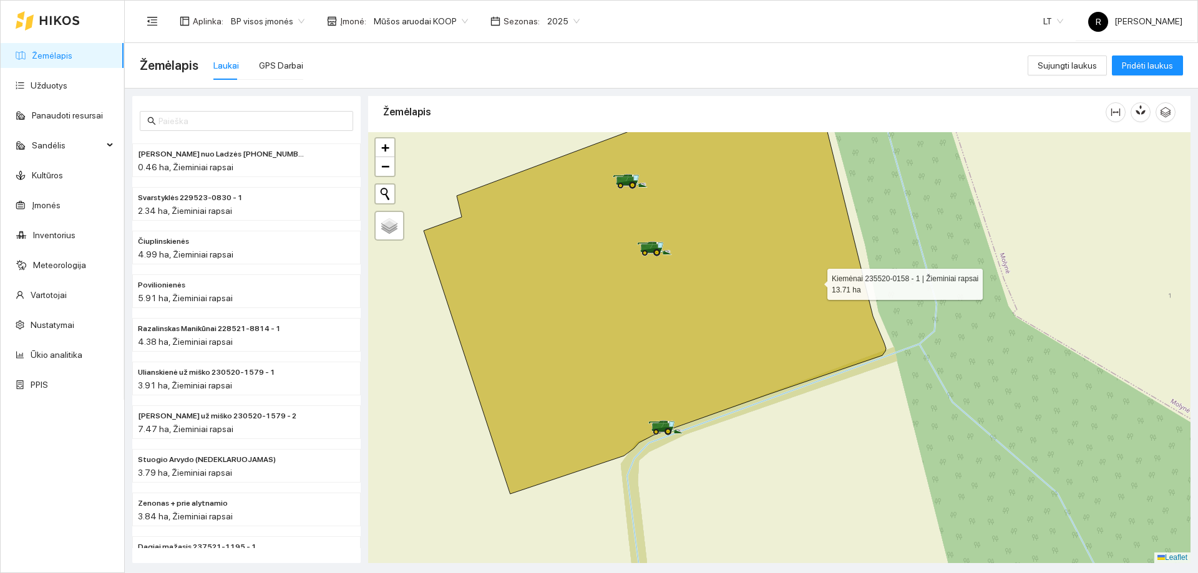
drag, startPoint x: 822, startPoint y: 314, endPoint x: 812, endPoint y: 269, distance: 46.8
click at [812, 269] on icon at bounding box center [655, 279] width 462 height 430
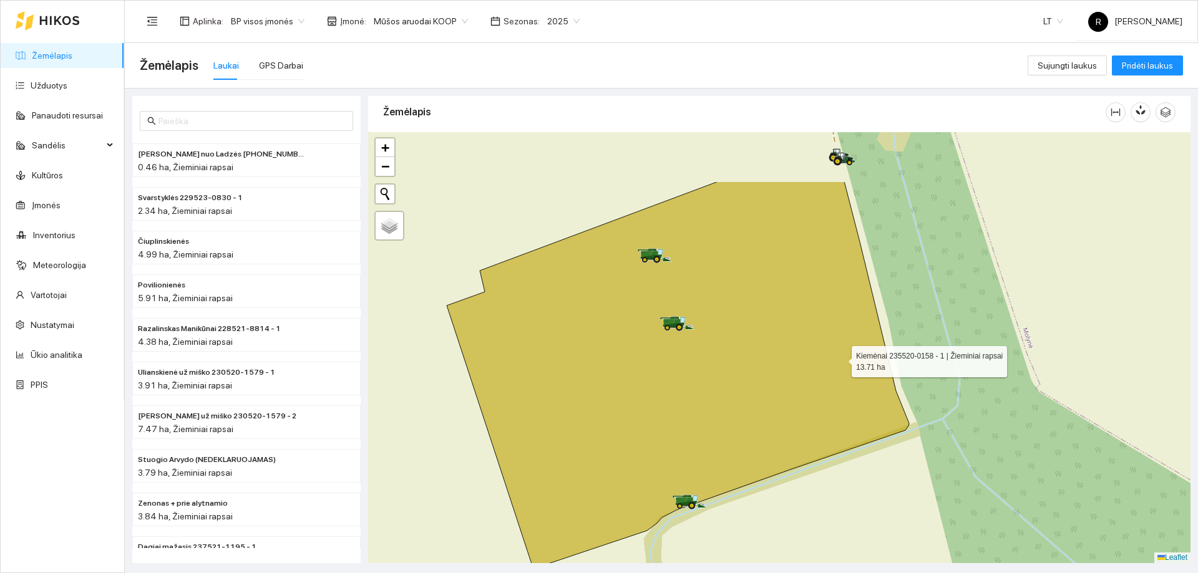
drag, startPoint x: 817, startPoint y: 306, endPoint x: 840, endPoint y: 358, distance: 57.5
click at [840, 358] on icon at bounding box center [678, 375] width 462 height 387
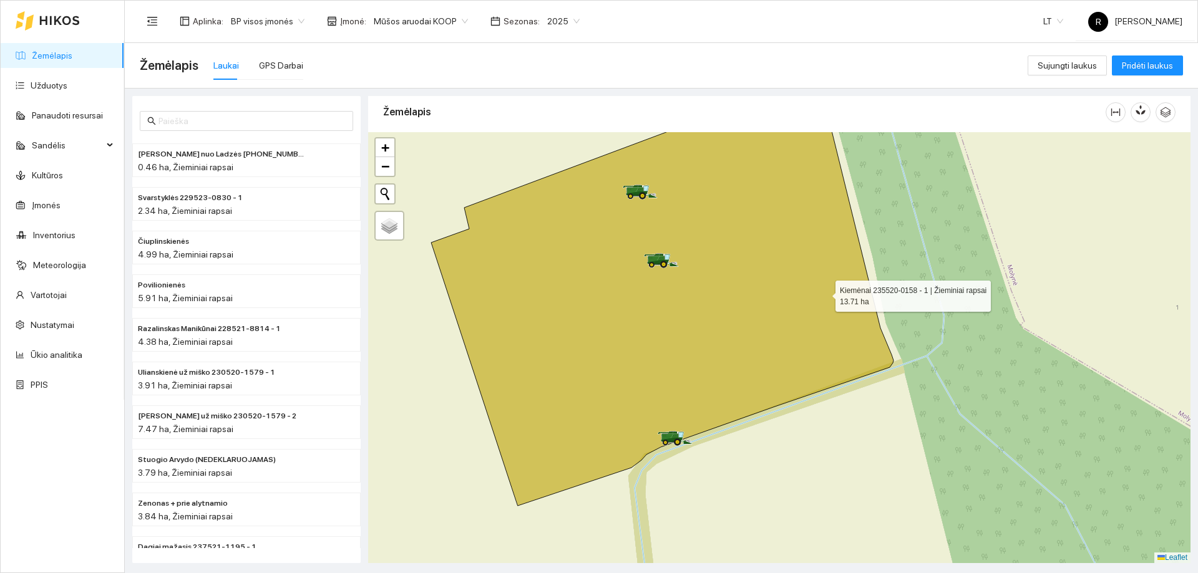
drag, startPoint x: 840, startPoint y: 358, endPoint x: 824, endPoint y: 292, distance: 68.1
click at [824, 292] on icon at bounding box center [662, 290] width 462 height 430
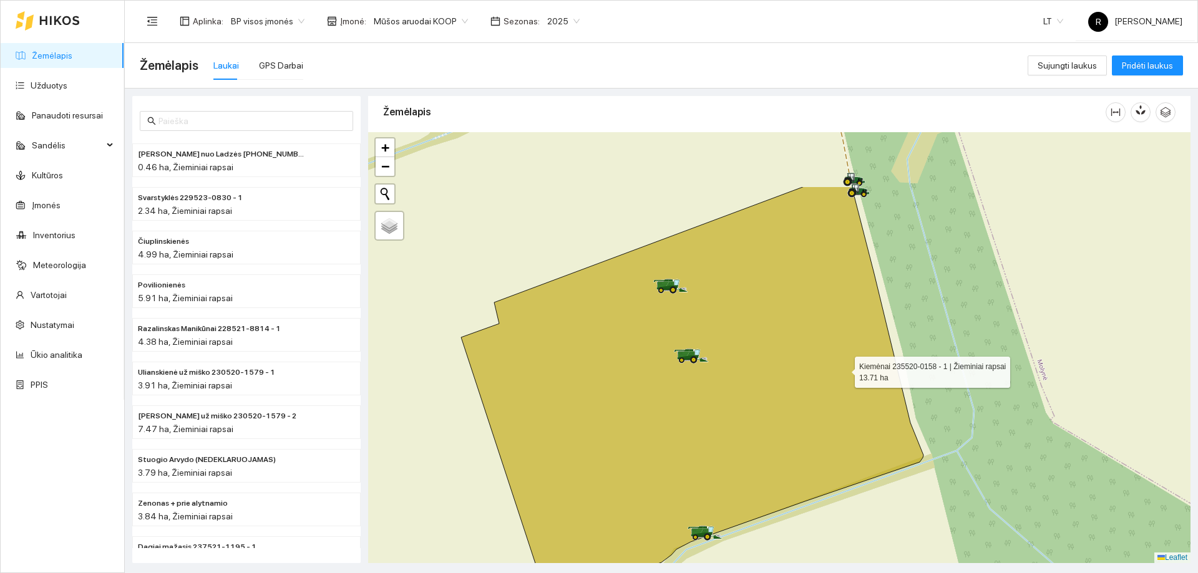
drag, startPoint x: 810, startPoint y: 264, endPoint x: 846, endPoint y: 371, distance: 112.5
click at [846, 371] on icon at bounding box center [692, 394] width 462 height 414
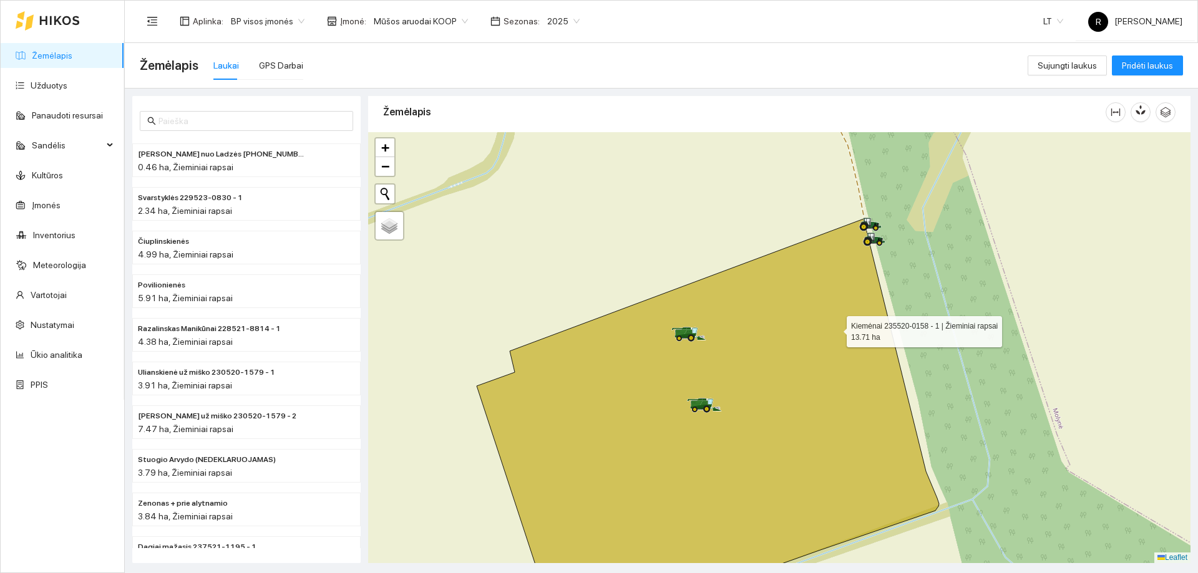
drag, startPoint x: 825, startPoint y: 288, endPoint x: 835, endPoint y: 311, distance: 26.0
click at [836, 314] on icon at bounding box center [708, 433] width 462 height 428
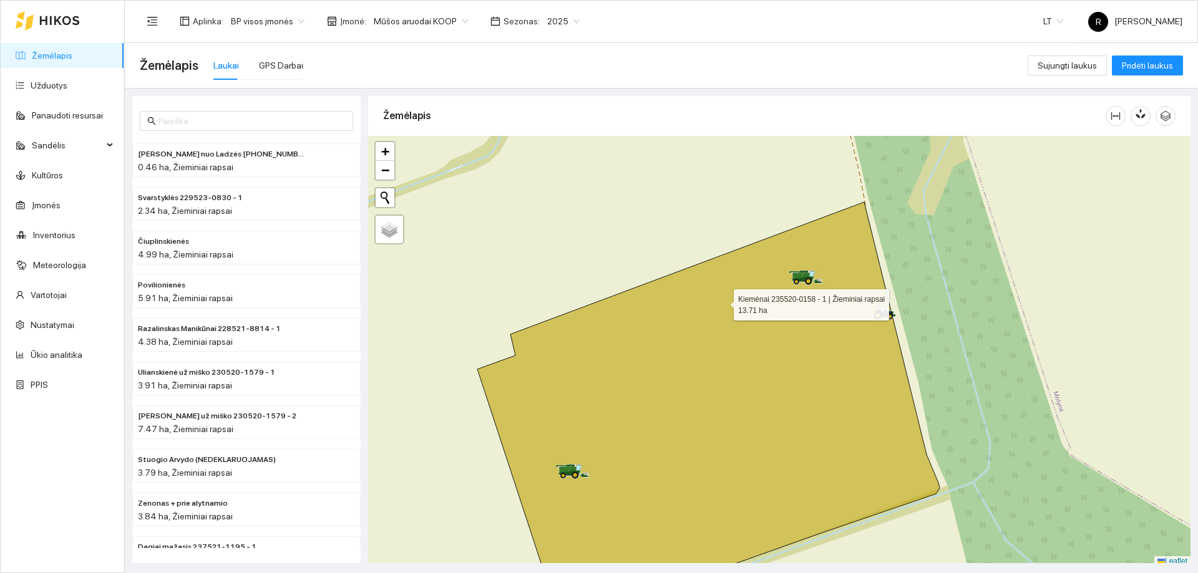
scroll to position [4, 0]
